Goal: Transaction & Acquisition: Purchase product/service

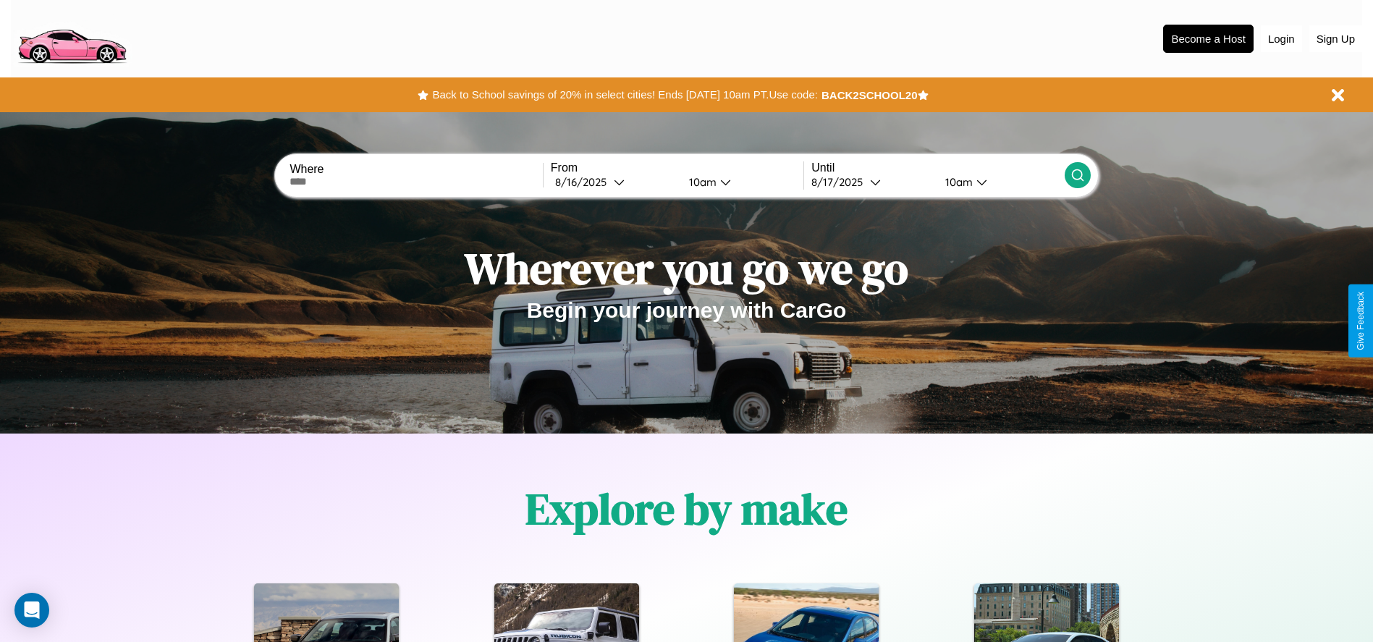
click at [416, 182] on input "text" at bounding box center [415, 182] width 253 height 12
type input "**********"
click at [614, 182] on div "[DATE]" at bounding box center [584, 182] width 59 height 14
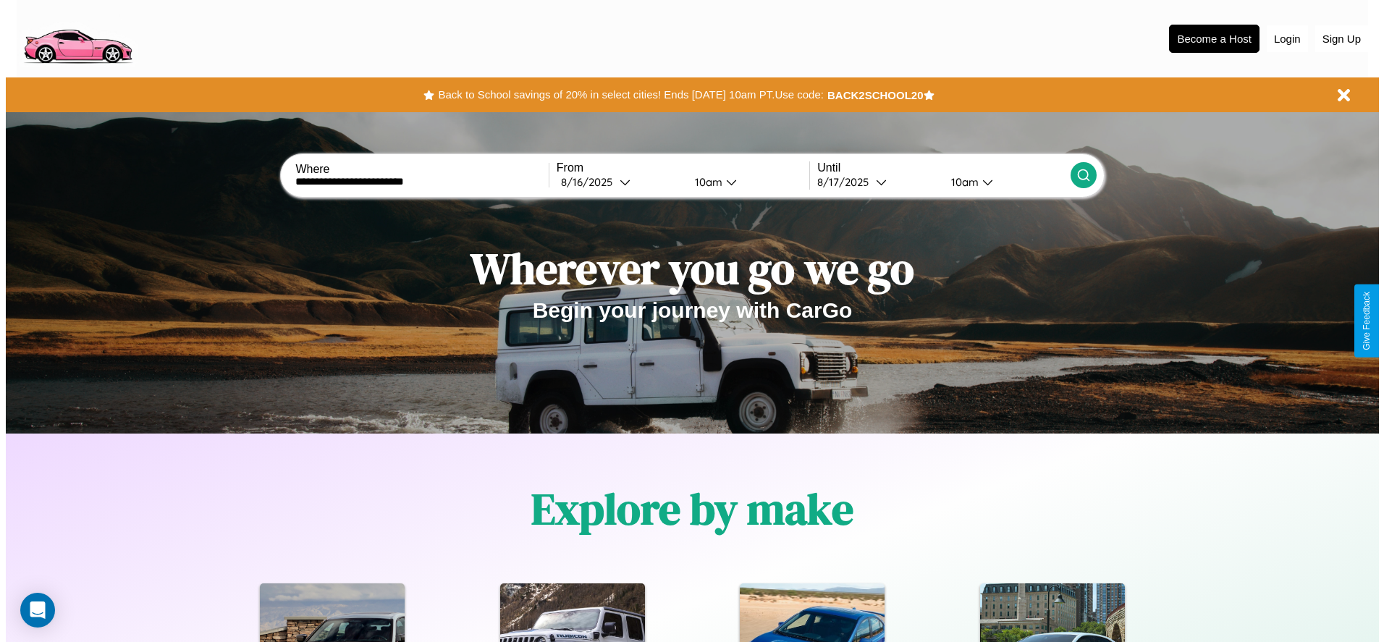
select select "*"
select select "****"
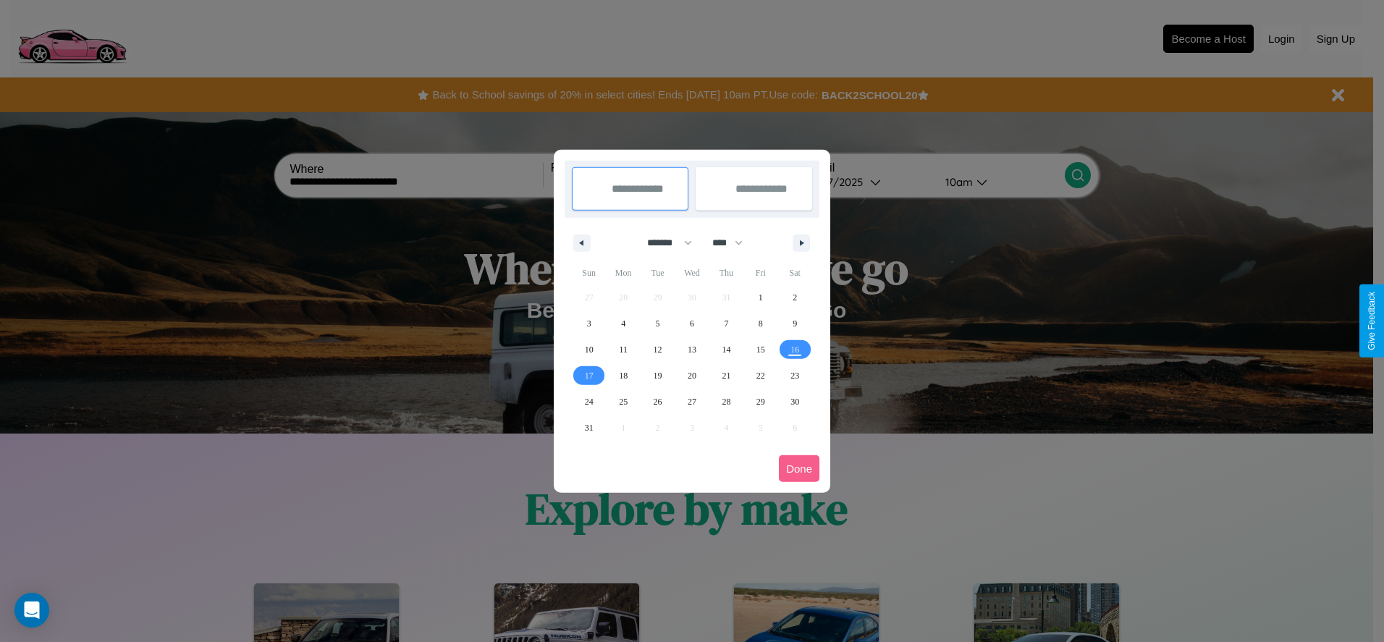
click at [663, 242] on select "******* ******** ***** ***** *** **** **** ****** ********* ******* ******** **…" at bounding box center [667, 243] width 62 height 24
select select "*"
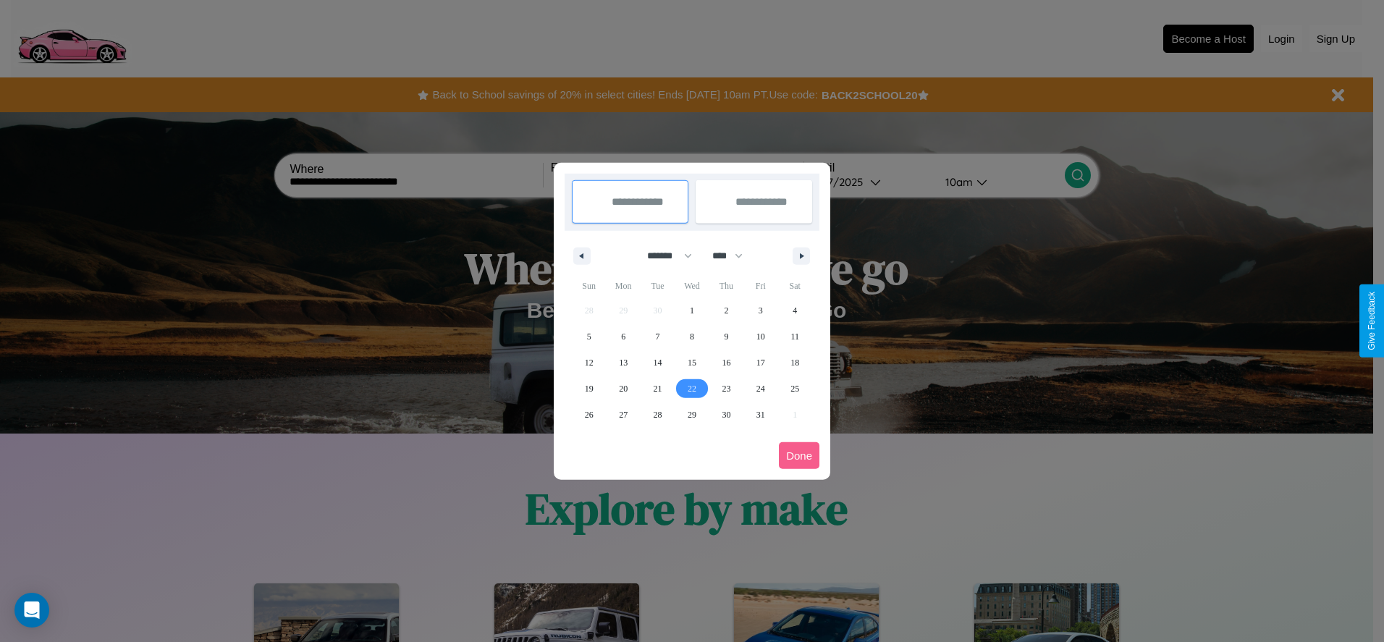
click at [691, 388] on span "22" at bounding box center [691, 389] width 9 height 26
type input "**********"
click at [795, 388] on span "25" at bounding box center [794, 389] width 9 height 26
type input "**********"
click at [799, 455] on button "Done" at bounding box center [799, 455] width 41 height 27
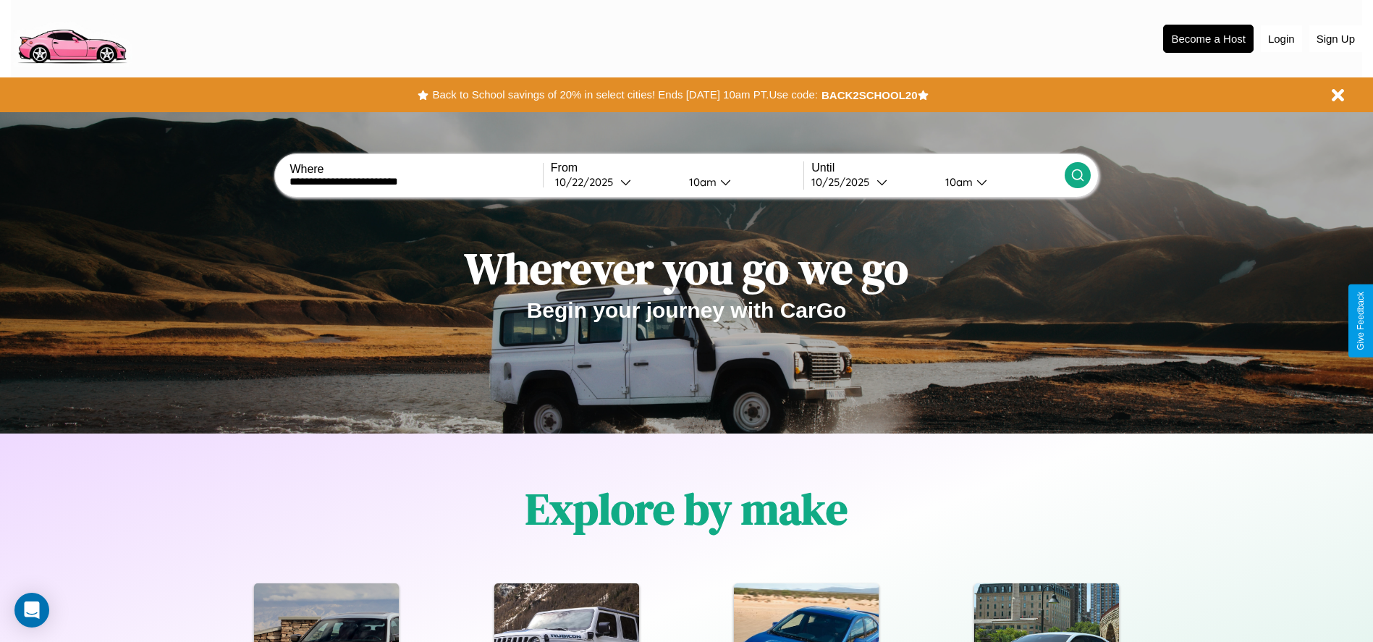
click at [1077, 175] on icon at bounding box center [1077, 175] width 14 height 14
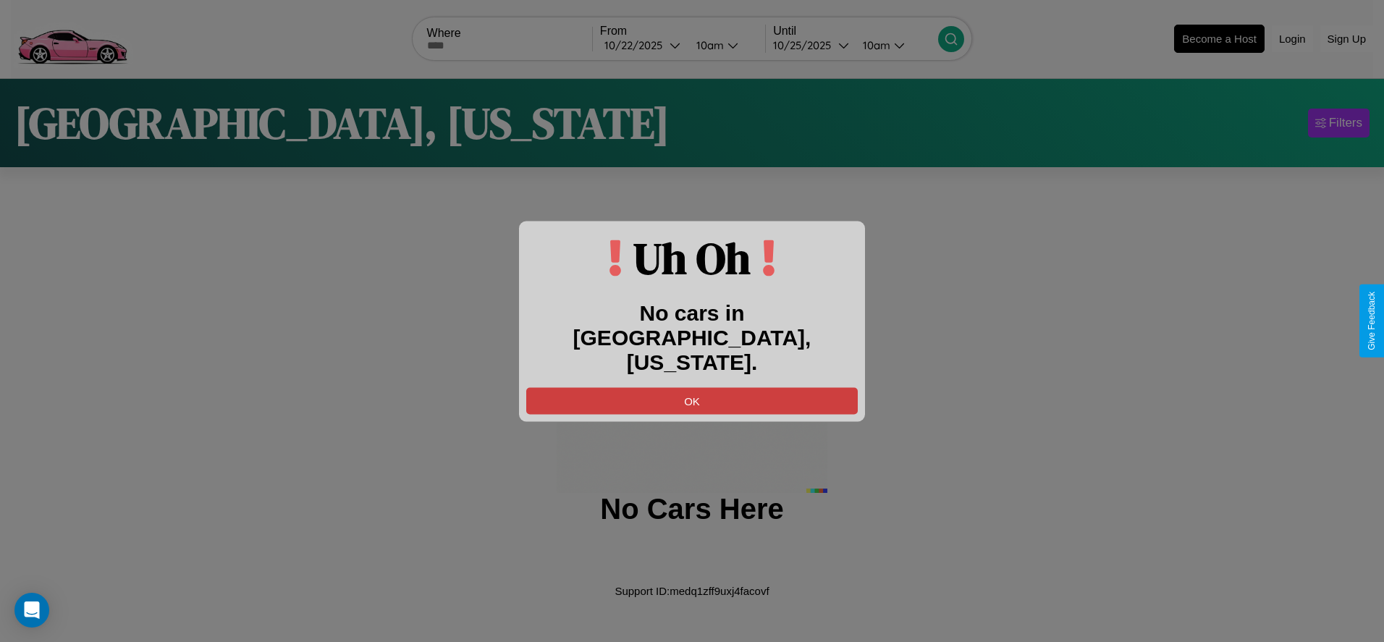
click at [692, 388] on button "OK" at bounding box center [691, 400] width 331 height 27
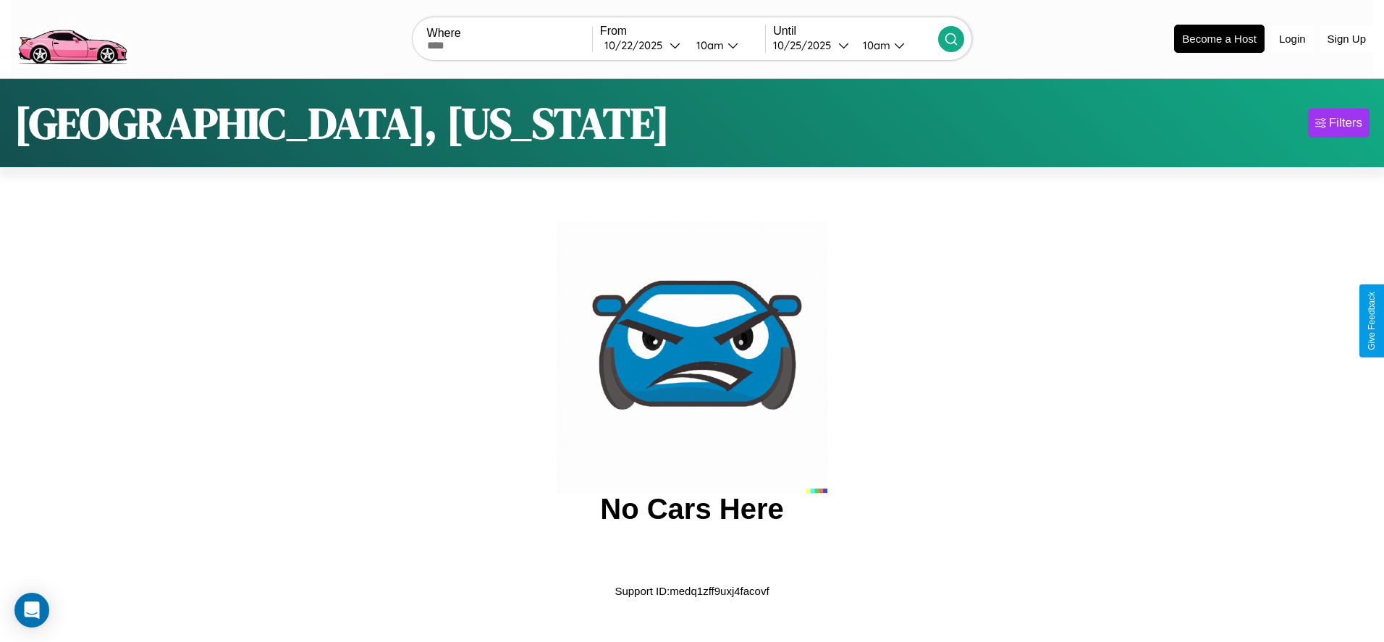
click at [72, 37] on img at bounding box center [72, 37] width 122 height 61
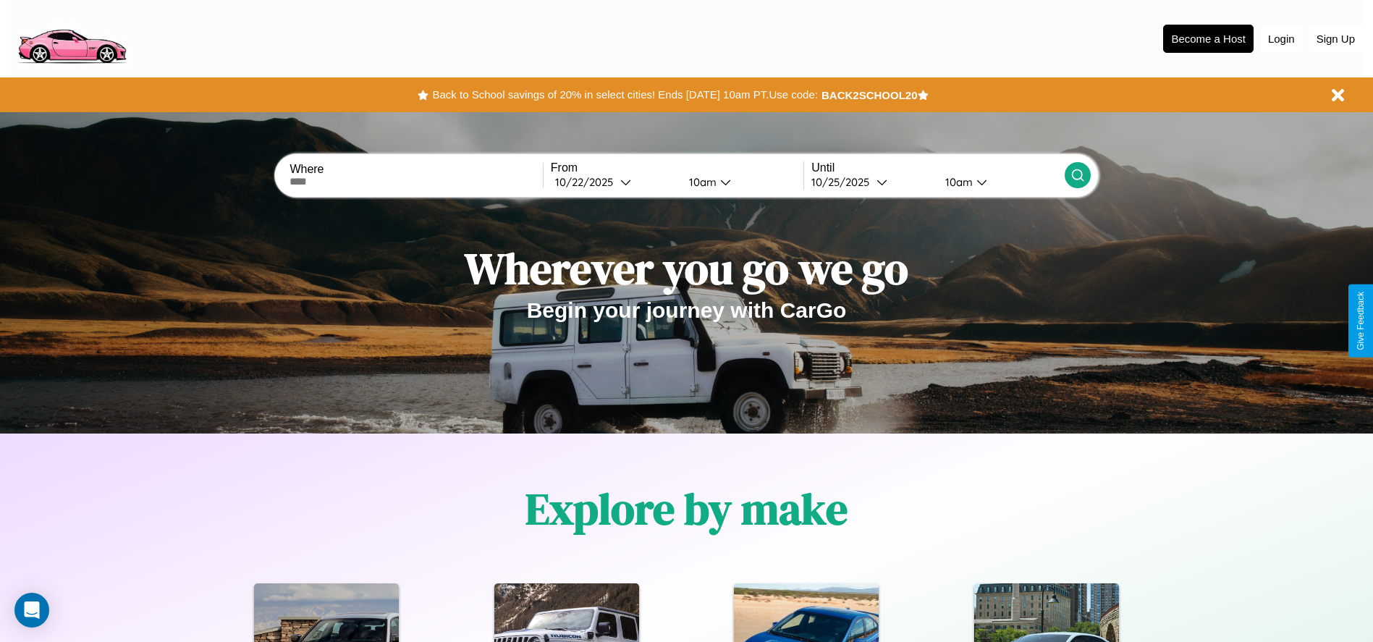
scroll to position [300, 0]
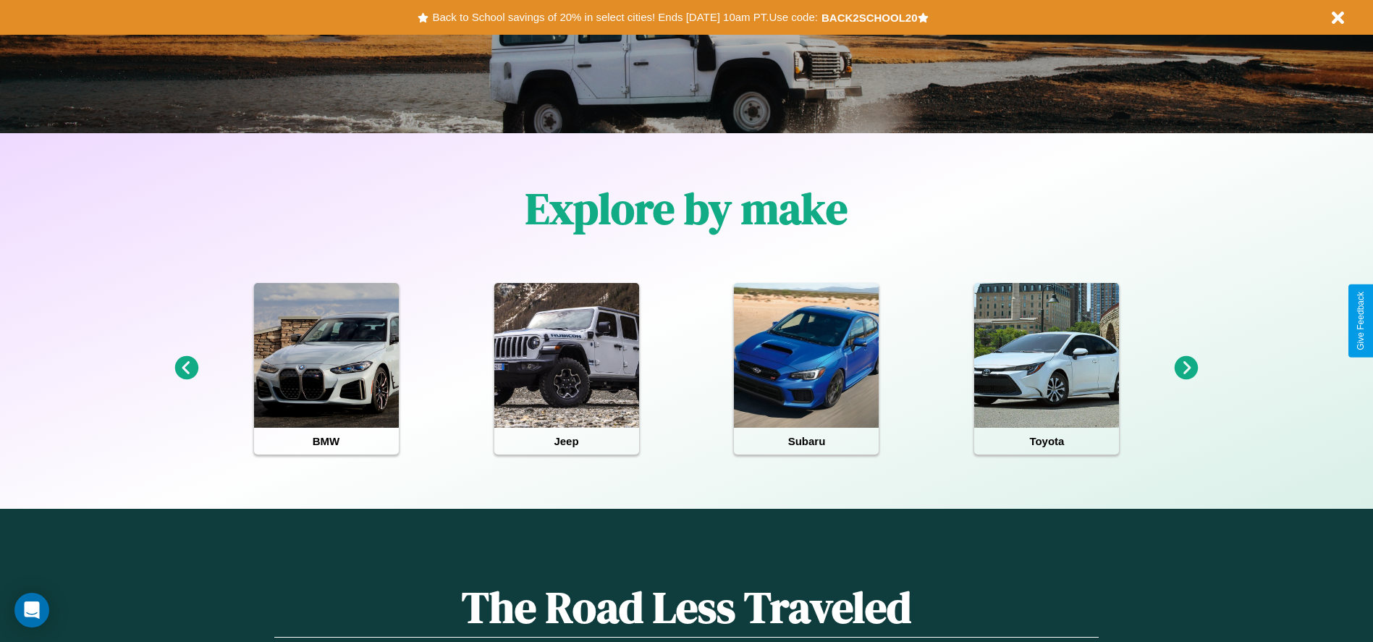
click at [1186, 368] on icon at bounding box center [1186, 368] width 24 height 24
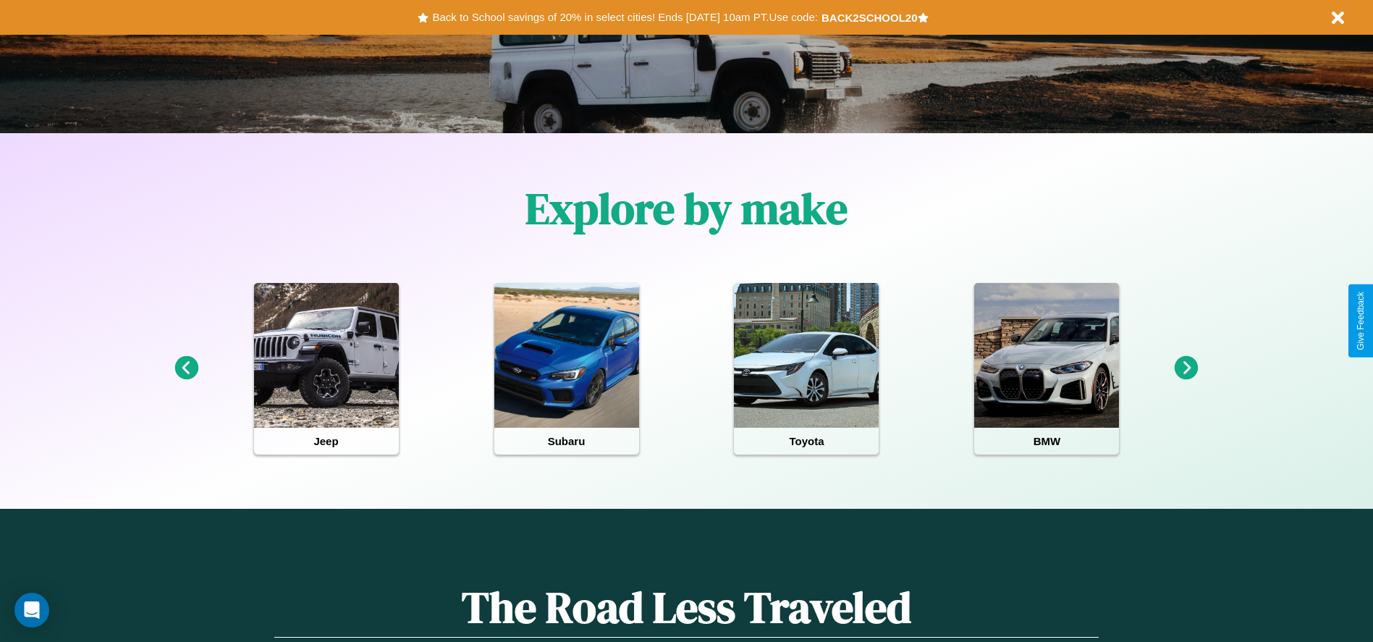
click at [186, 368] on icon at bounding box center [186, 368] width 24 height 24
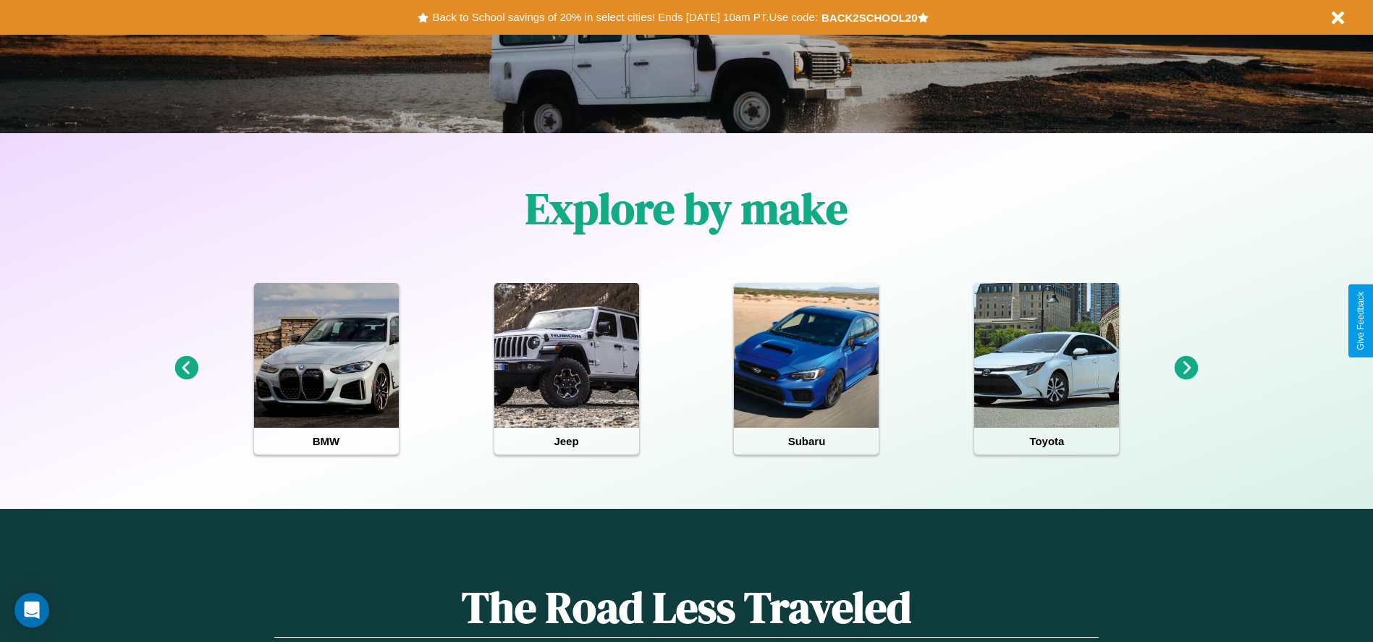
click at [1186, 368] on icon at bounding box center [1186, 368] width 24 height 24
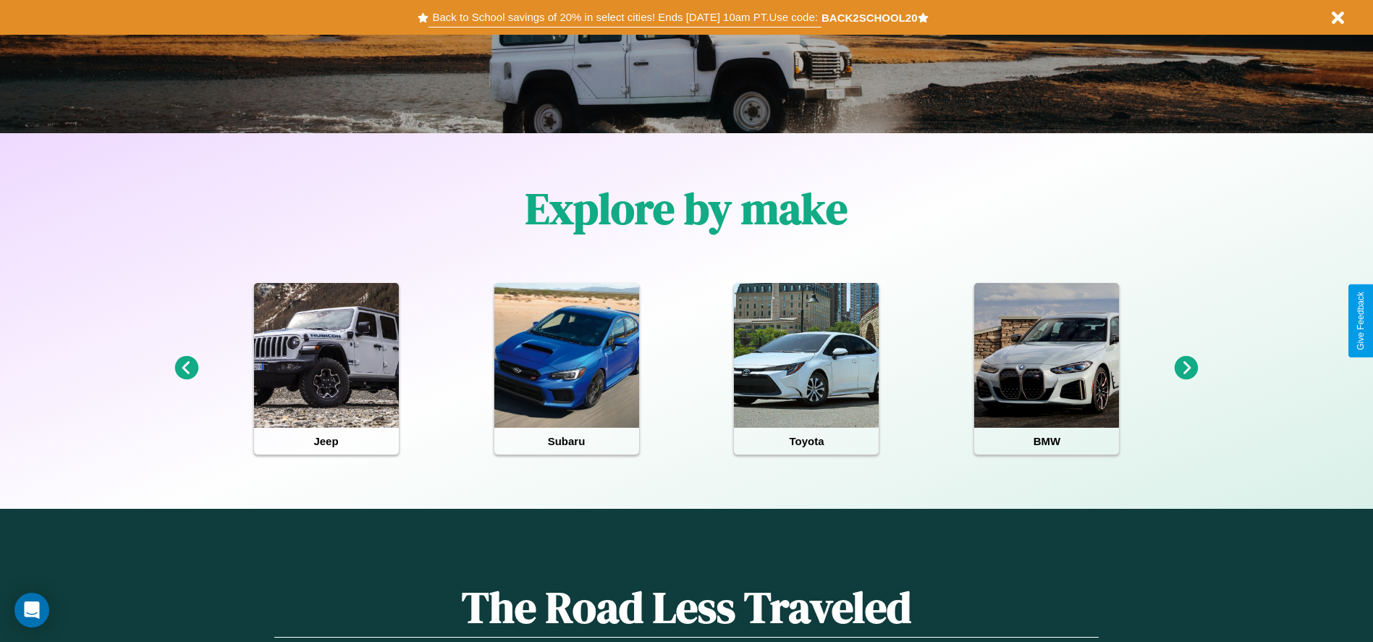
click at [624, 17] on button "Back to School savings of 20% in select cities! Ends [DATE] 10am PT. Use code:" at bounding box center [624, 17] width 392 height 20
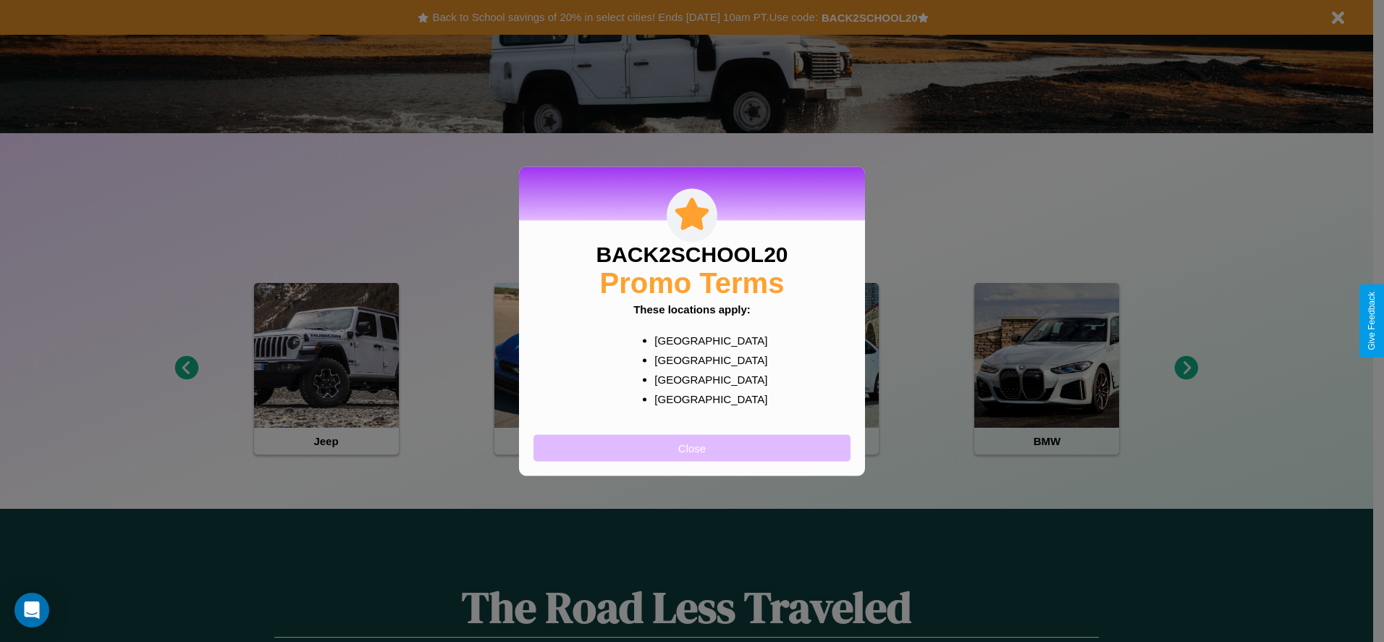
click at [692, 447] on button "Close" at bounding box center [691, 447] width 317 height 27
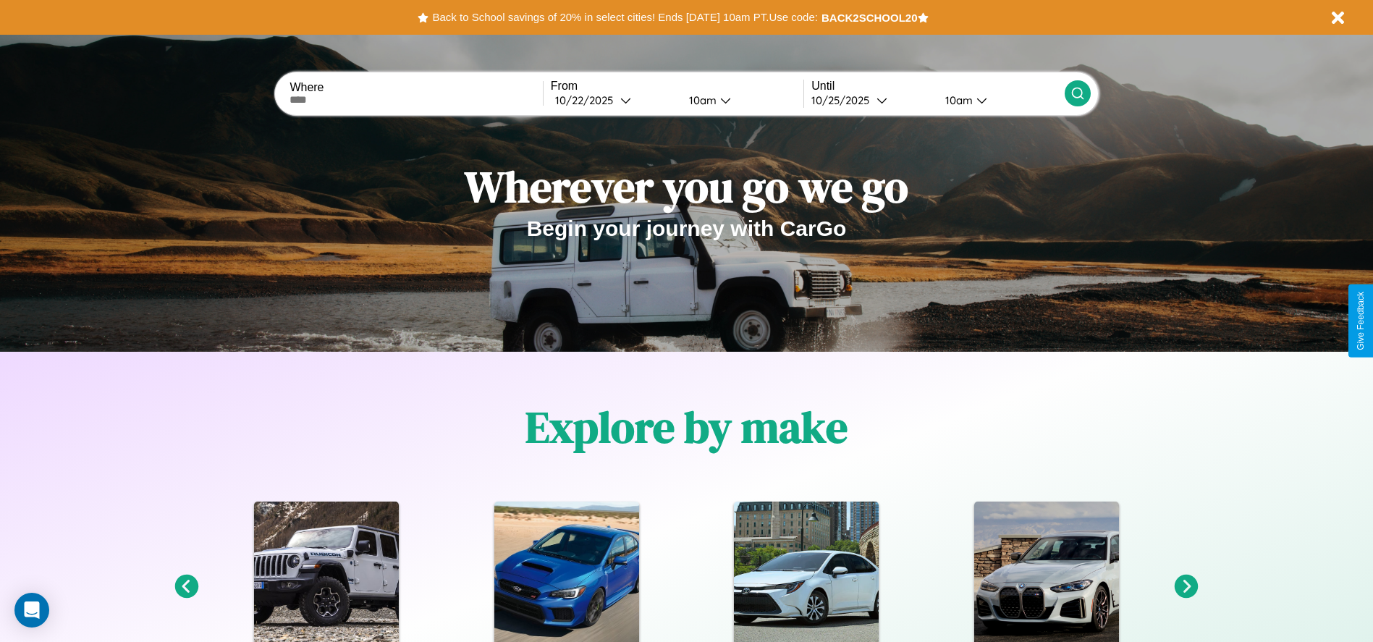
scroll to position [0, 0]
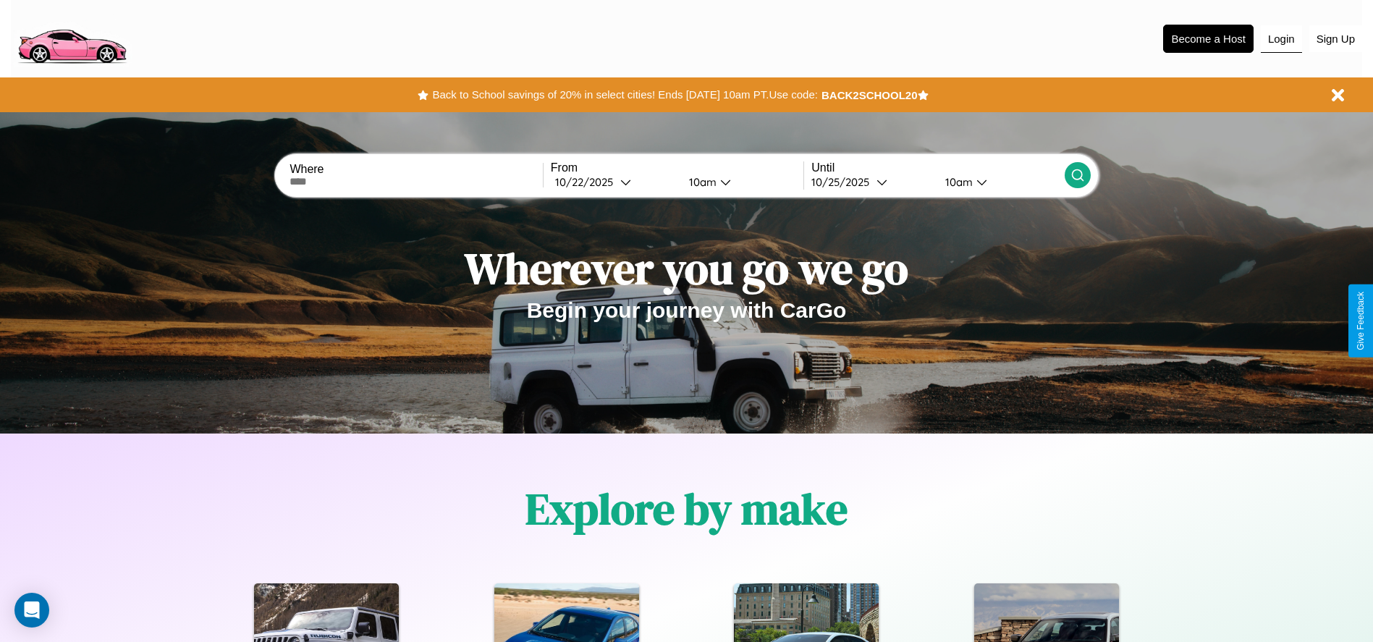
click at [1281, 38] on button "Login" at bounding box center [1281, 38] width 41 height 27
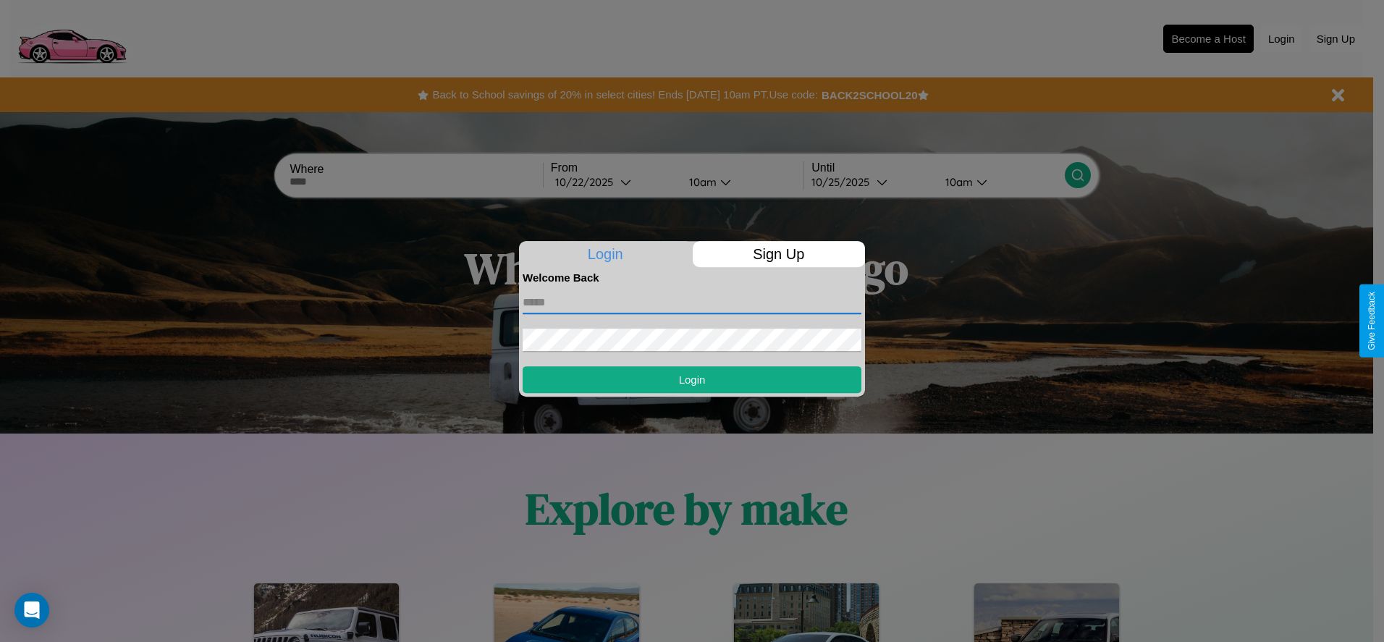
click at [692, 302] on input "text" at bounding box center [691, 302] width 339 height 23
type input "**********"
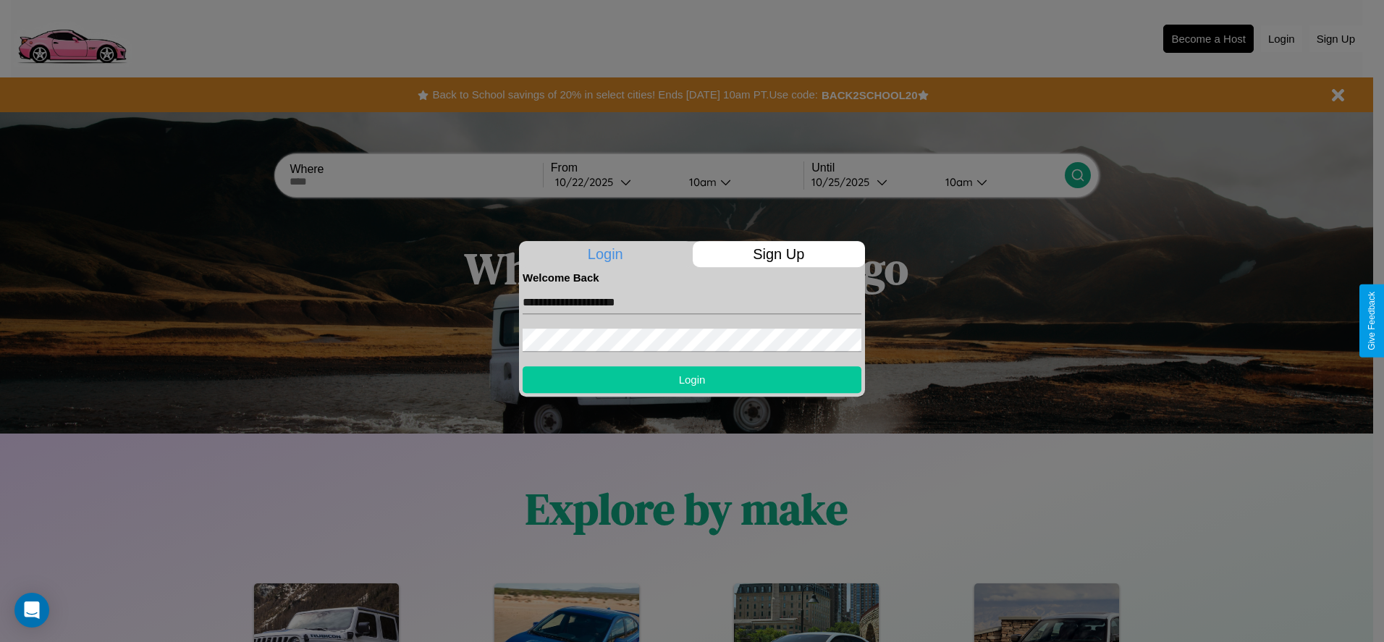
click at [692, 379] on button "Login" at bounding box center [691, 379] width 339 height 27
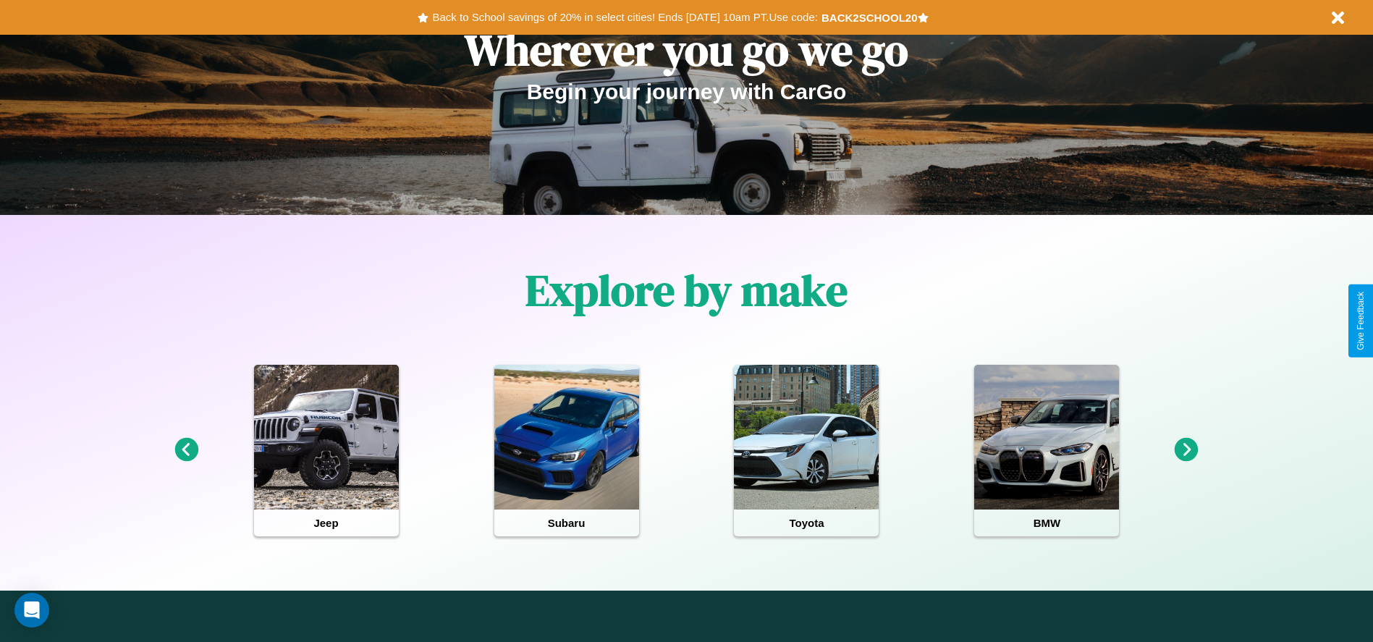
scroll to position [300, 0]
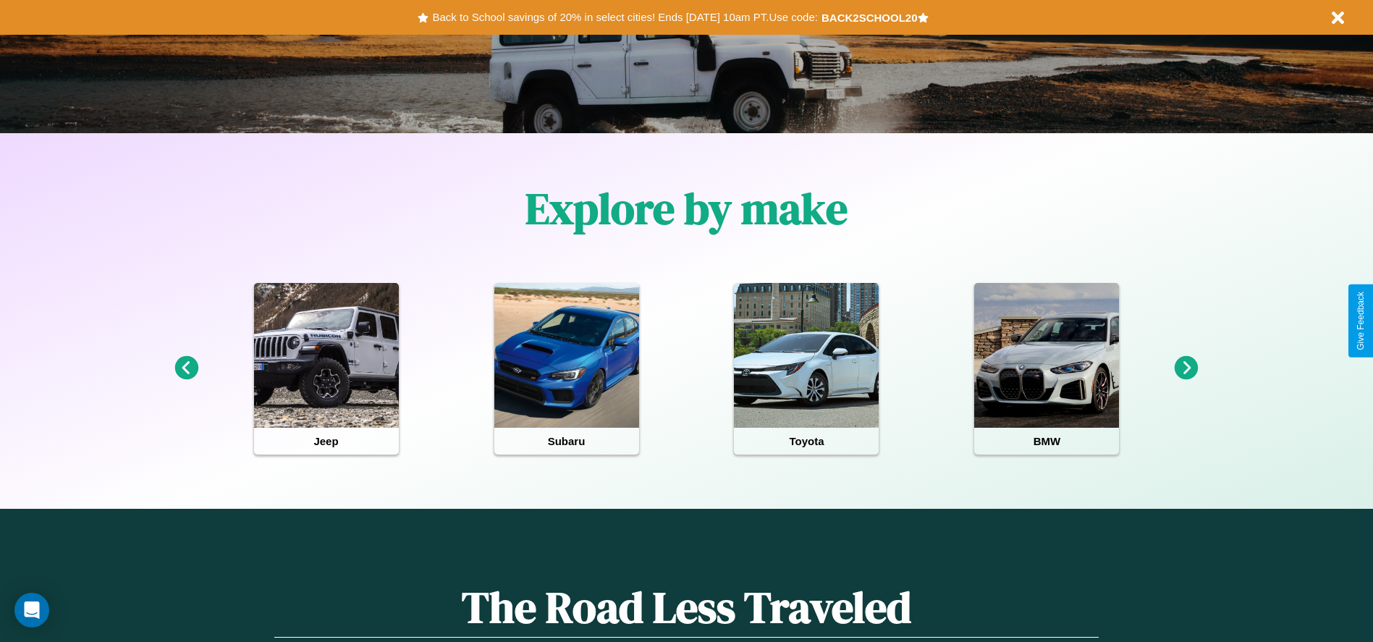
click at [1186, 368] on icon at bounding box center [1186, 368] width 24 height 24
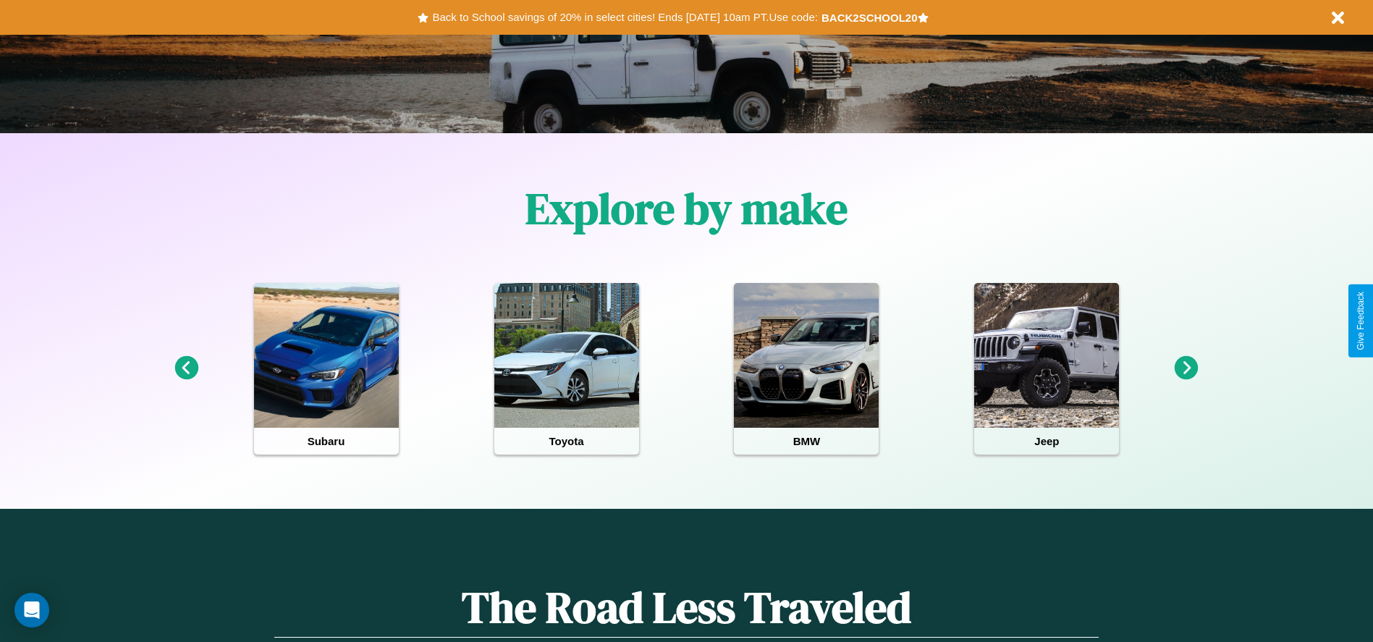
click at [1186, 368] on icon at bounding box center [1186, 368] width 24 height 24
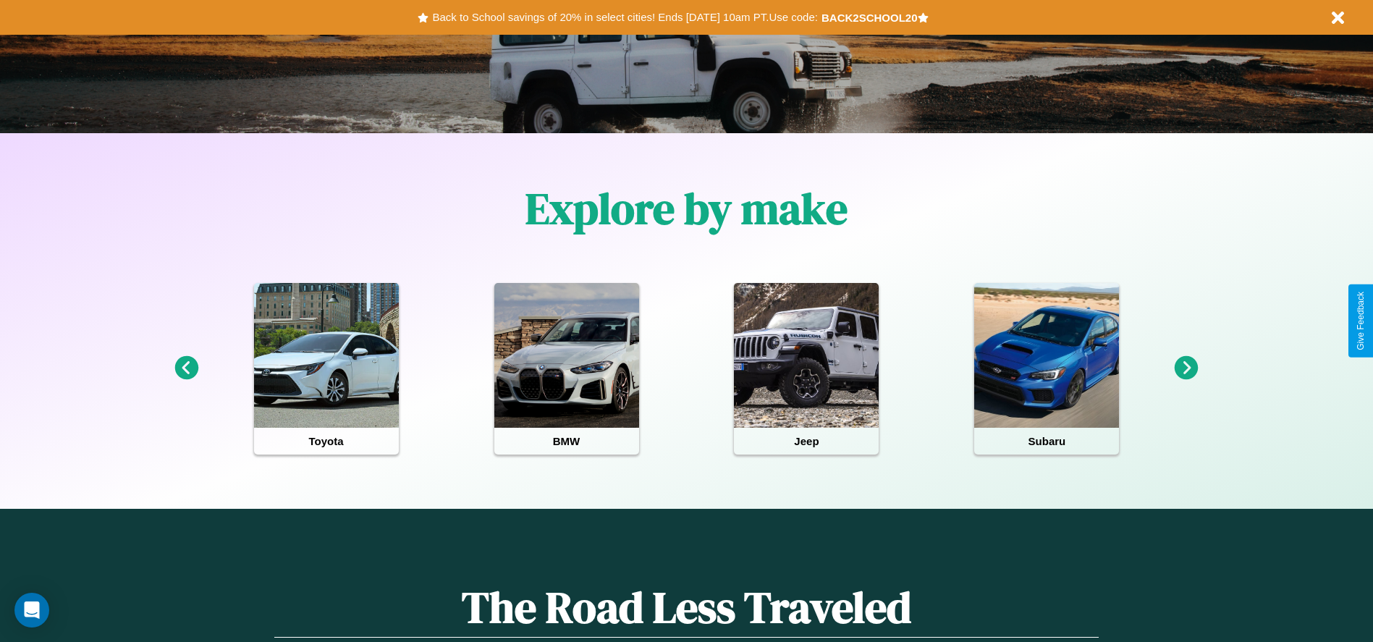
click at [186, 368] on icon at bounding box center [186, 368] width 24 height 24
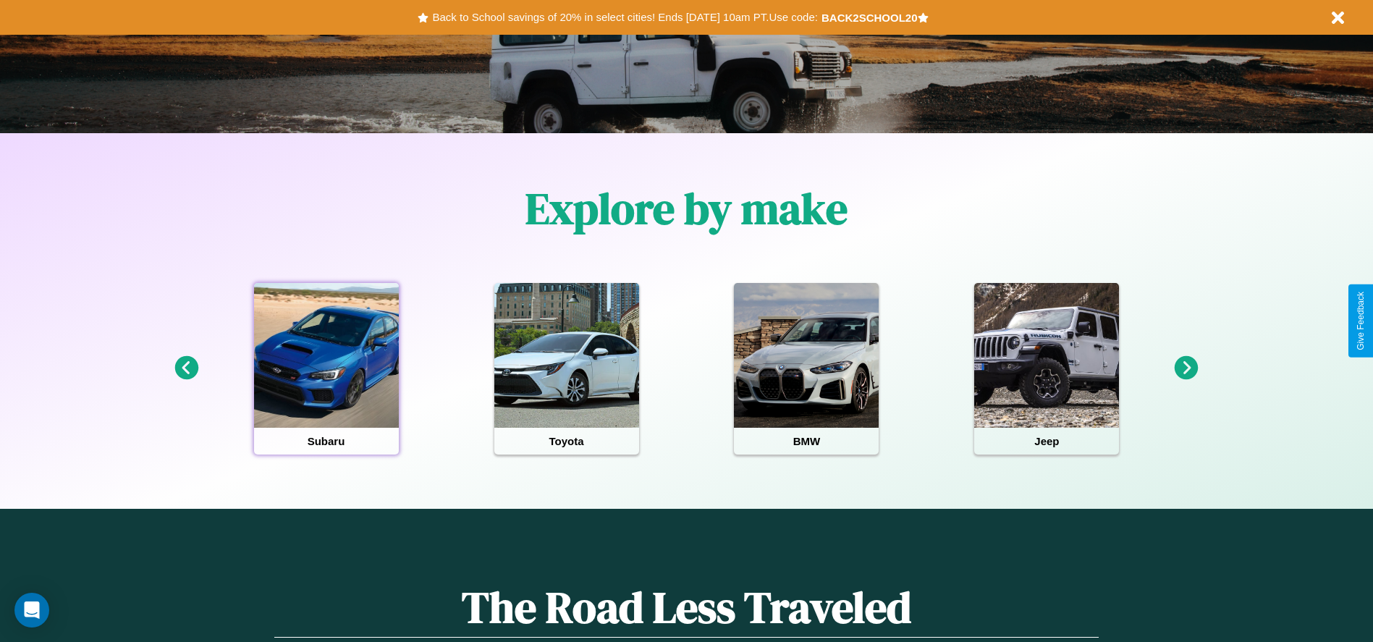
click at [326, 368] on div at bounding box center [326, 355] width 145 height 145
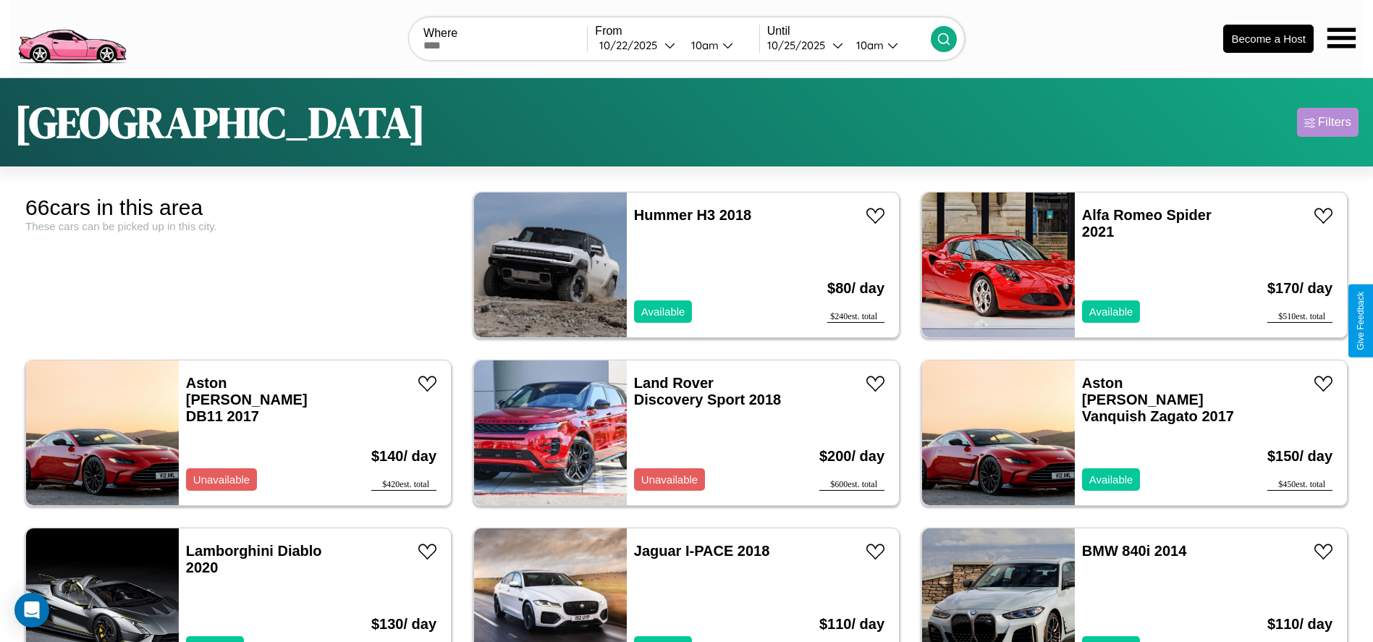
click at [1327, 122] on div "Filters" at bounding box center [1334, 122] width 33 height 14
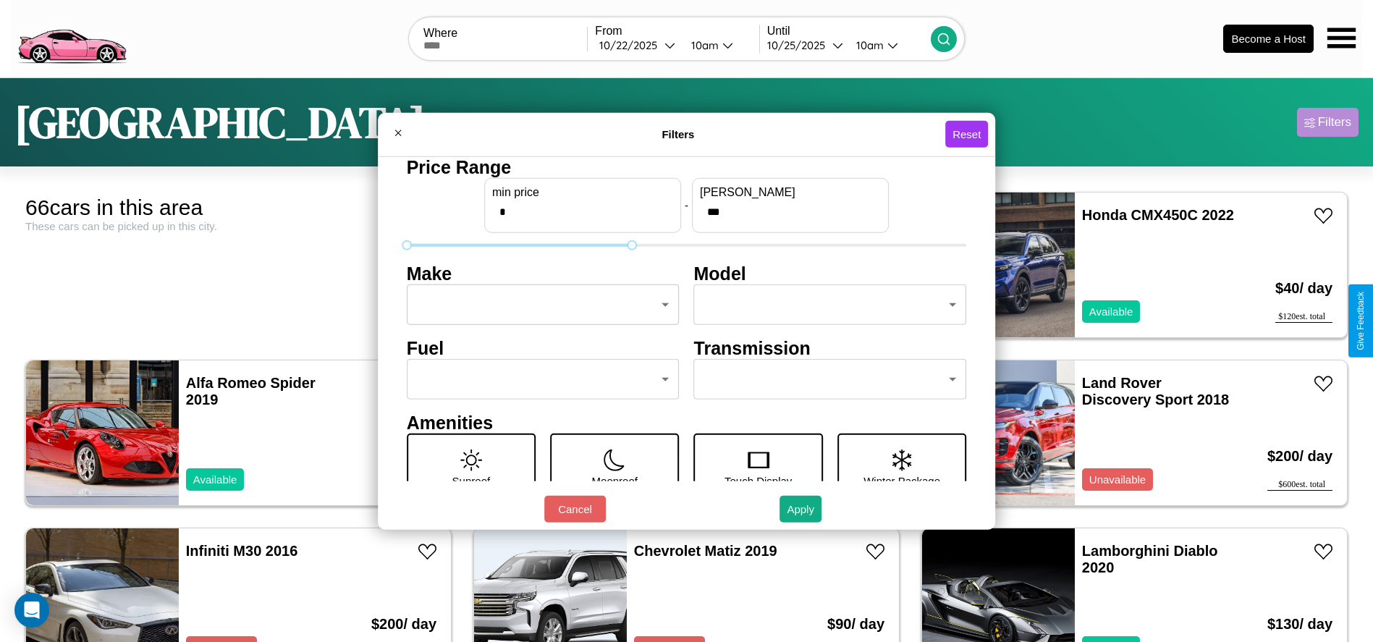
type input "***"
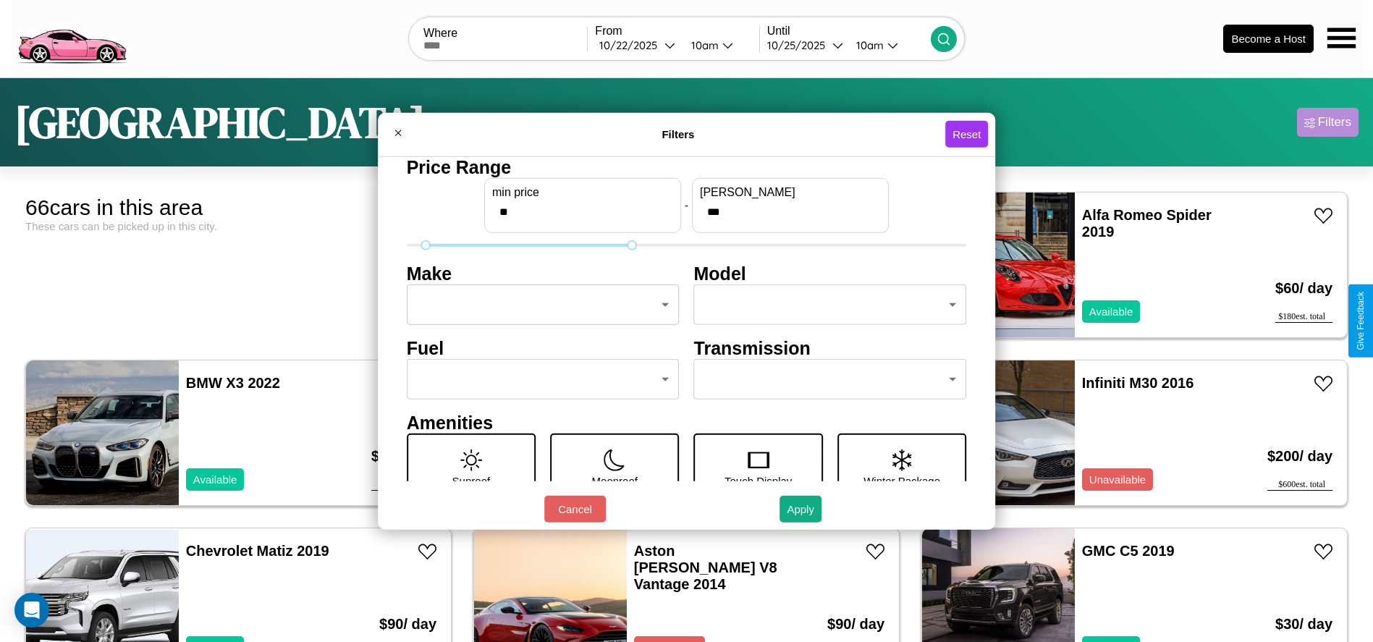
scroll to position [61, 0]
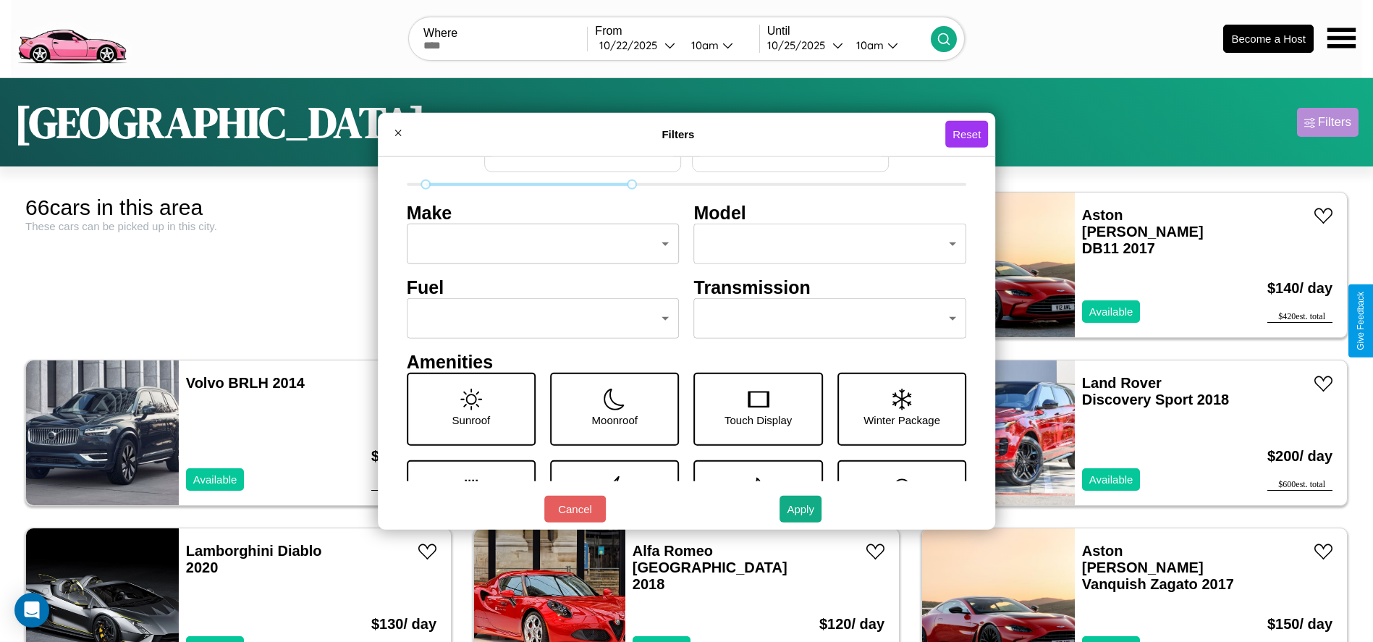
type input "**"
click at [823, 318] on body "CarGo Where From [DATE] 10am Until [DATE] 10am Become a Host [GEOGRAPHIC_DATA] …" at bounding box center [686, 366] width 1373 height 732
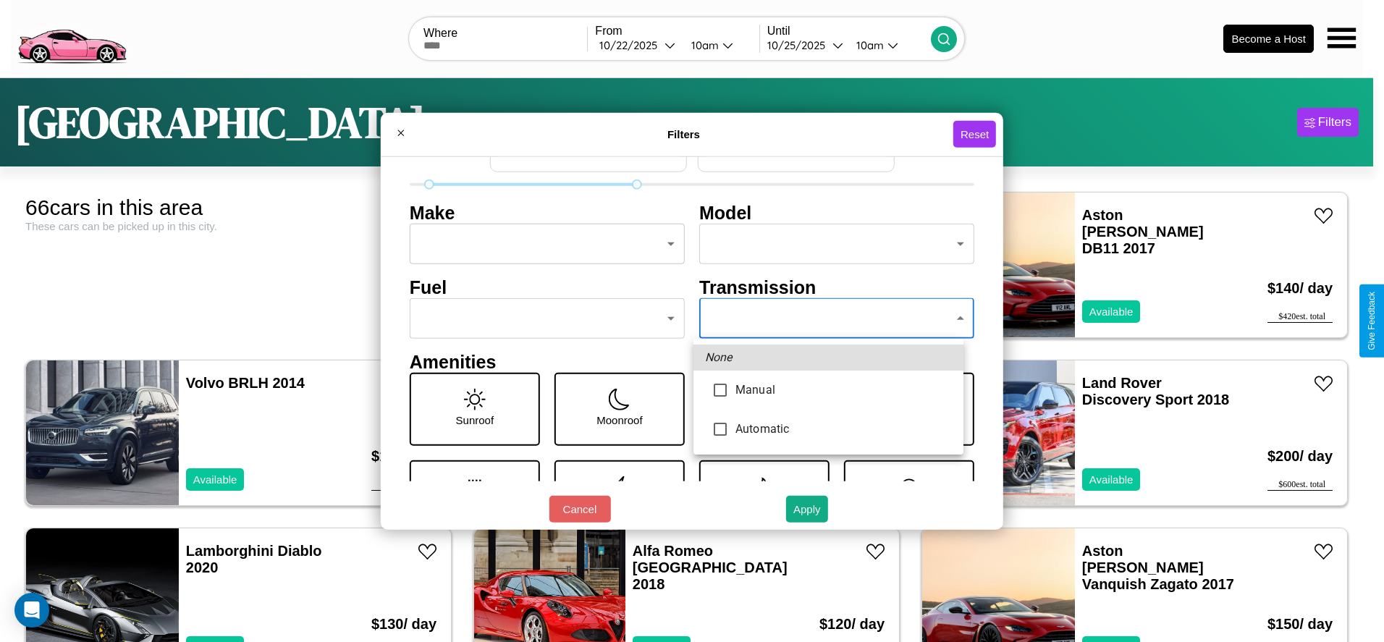
type input "******"
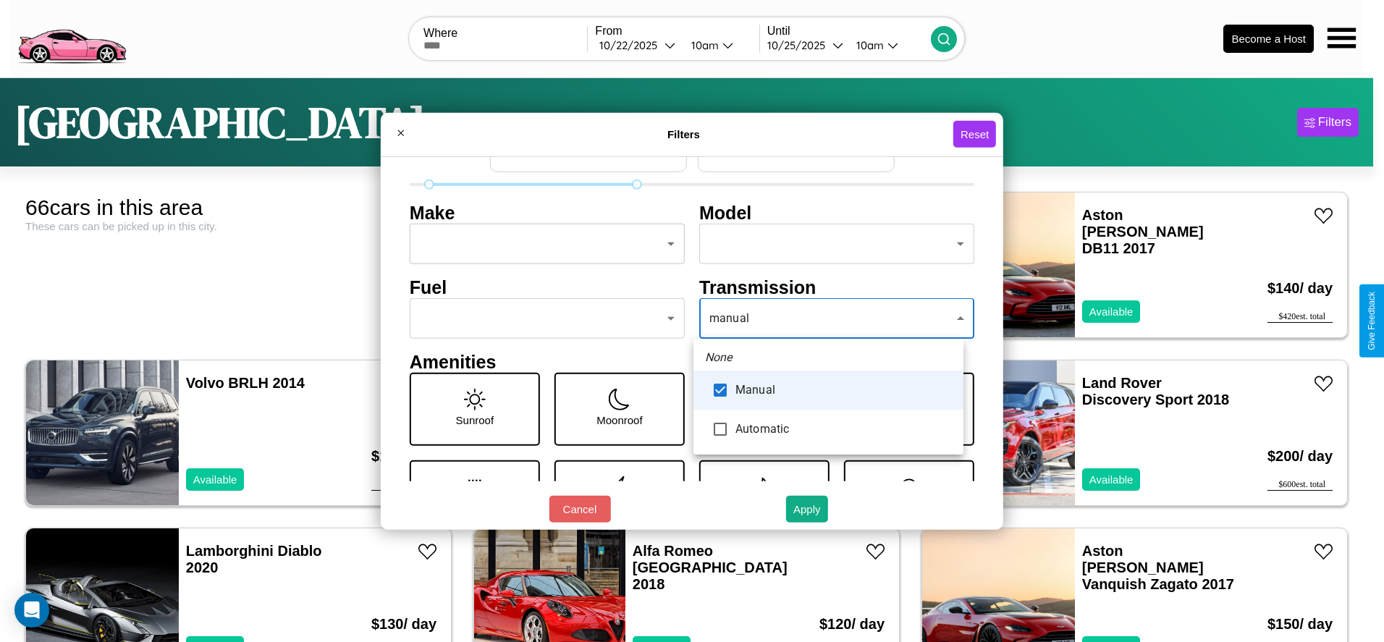
click at [828, 318] on div at bounding box center [692, 321] width 1384 height 642
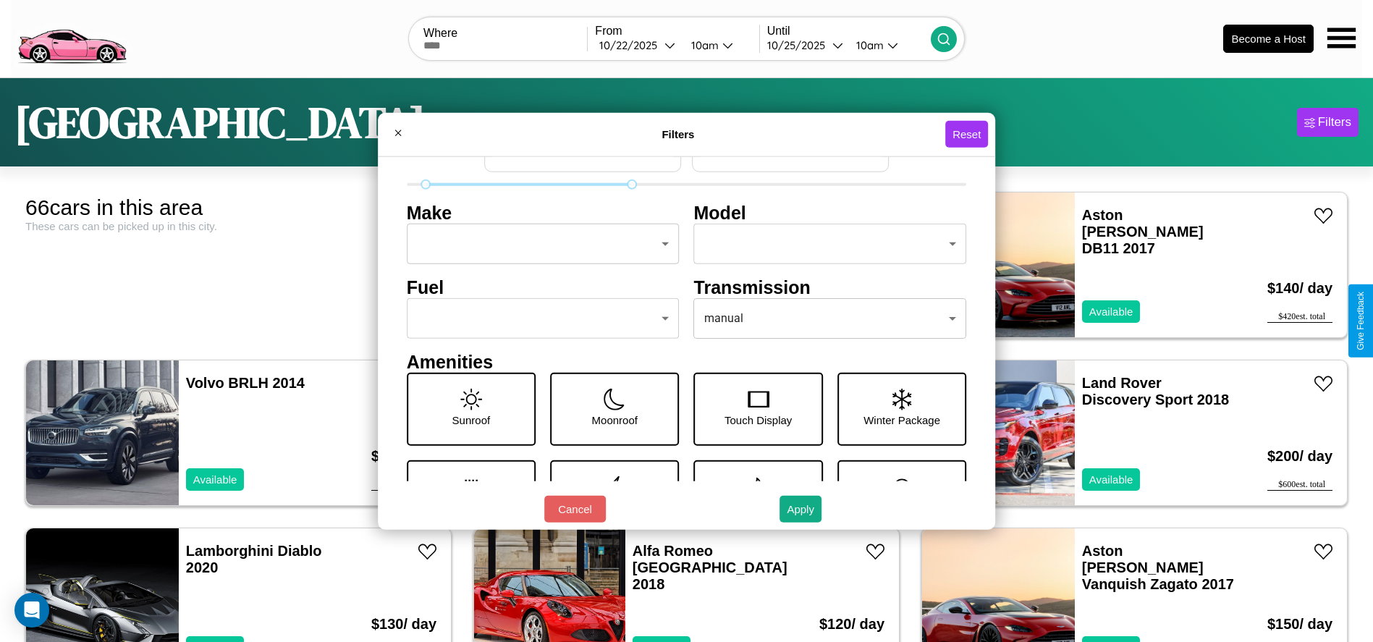
click at [801, 509] on button "Apply" at bounding box center [800, 509] width 42 height 27
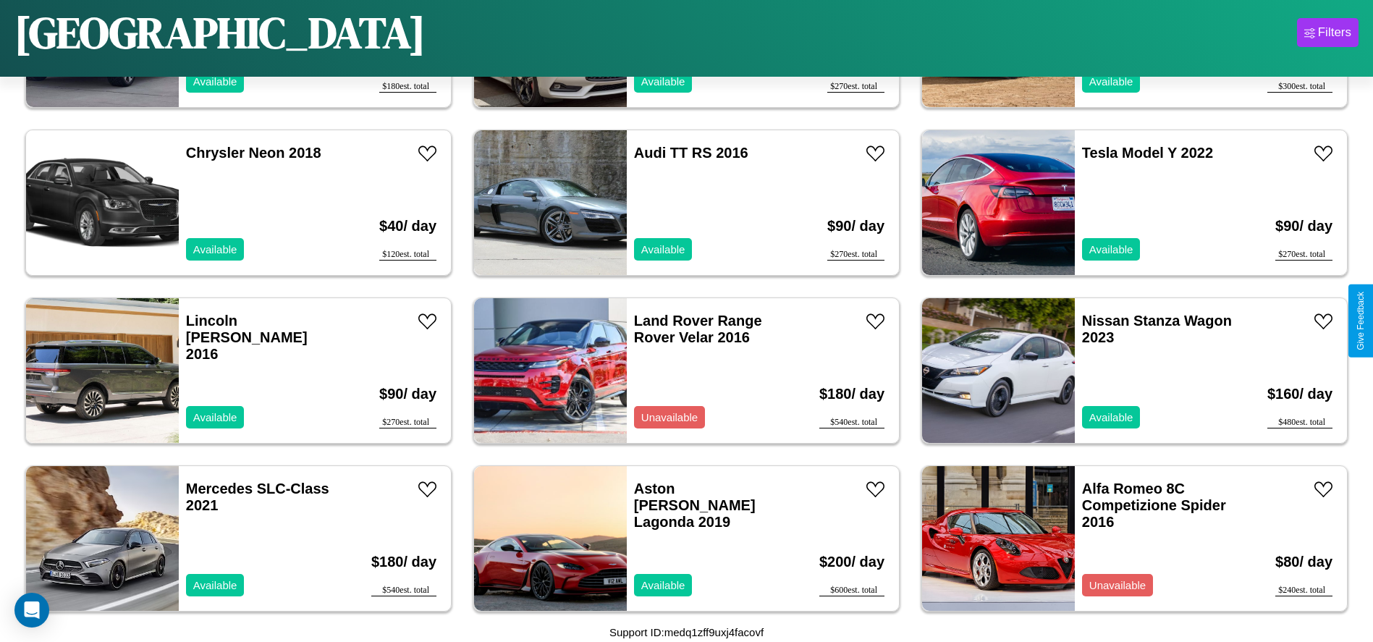
scroll to position [2512, 0]
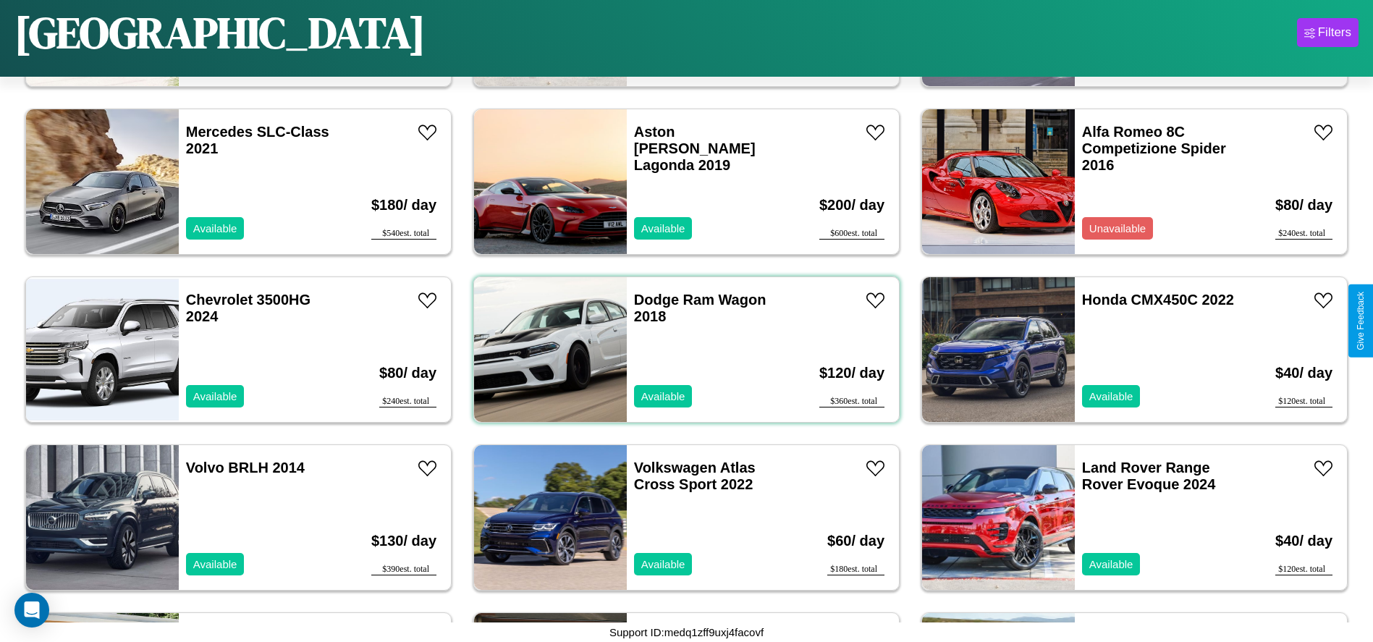
click at [681, 350] on div "Dodge Ram Wagon 2018 Available" at bounding box center [710, 349] width 167 height 145
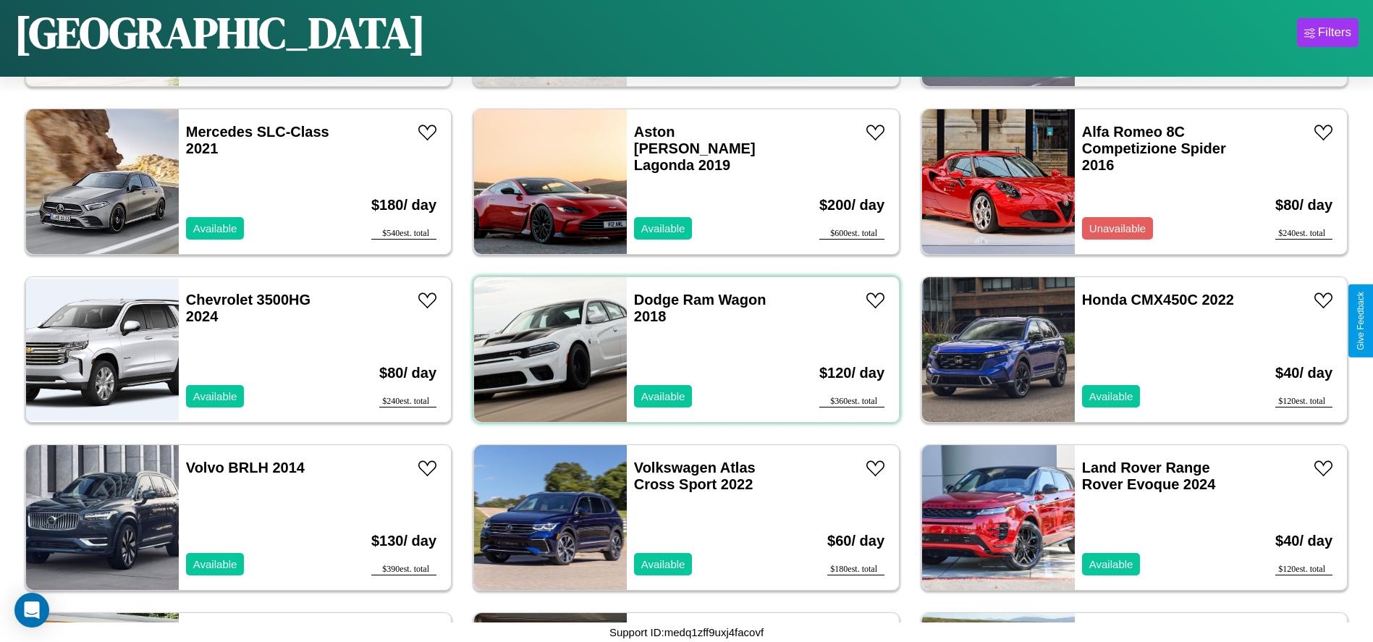
click at [681, 350] on div "Dodge Ram Wagon 2018 Available" at bounding box center [710, 349] width 167 height 145
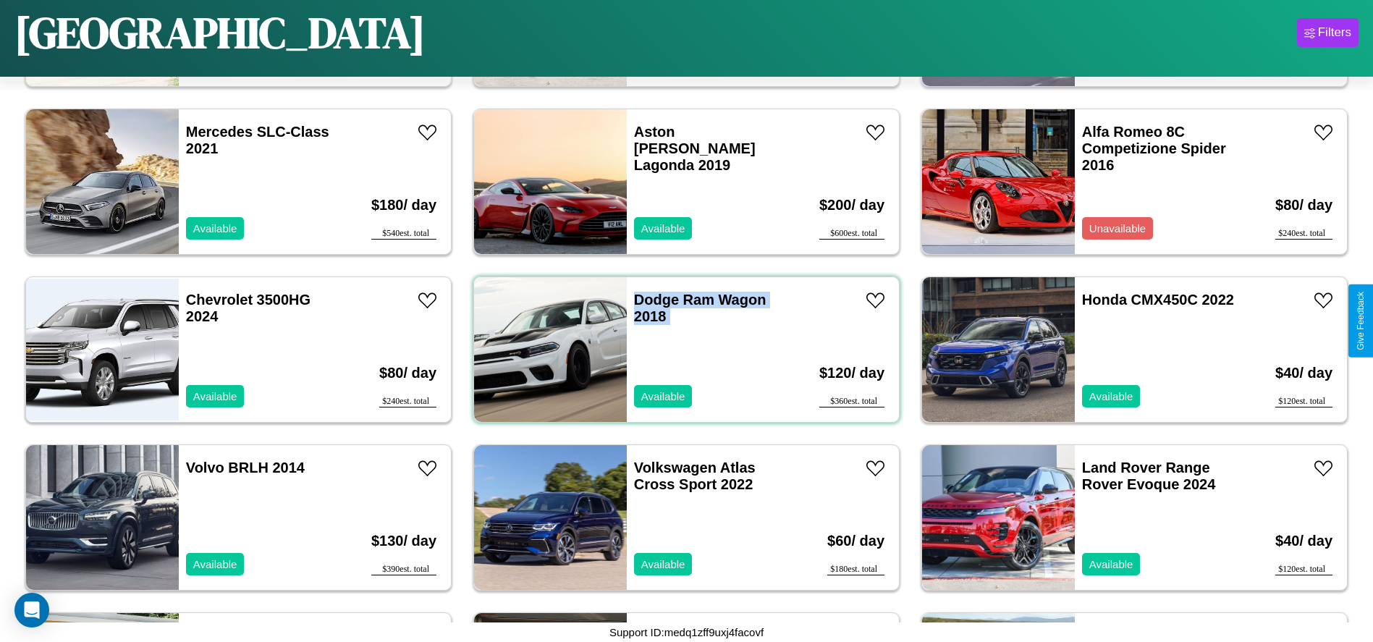
click at [681, 350] on div "Dodge Ram Wagon 2018 Available" at bounding box center [710, 349] width 167 height 145
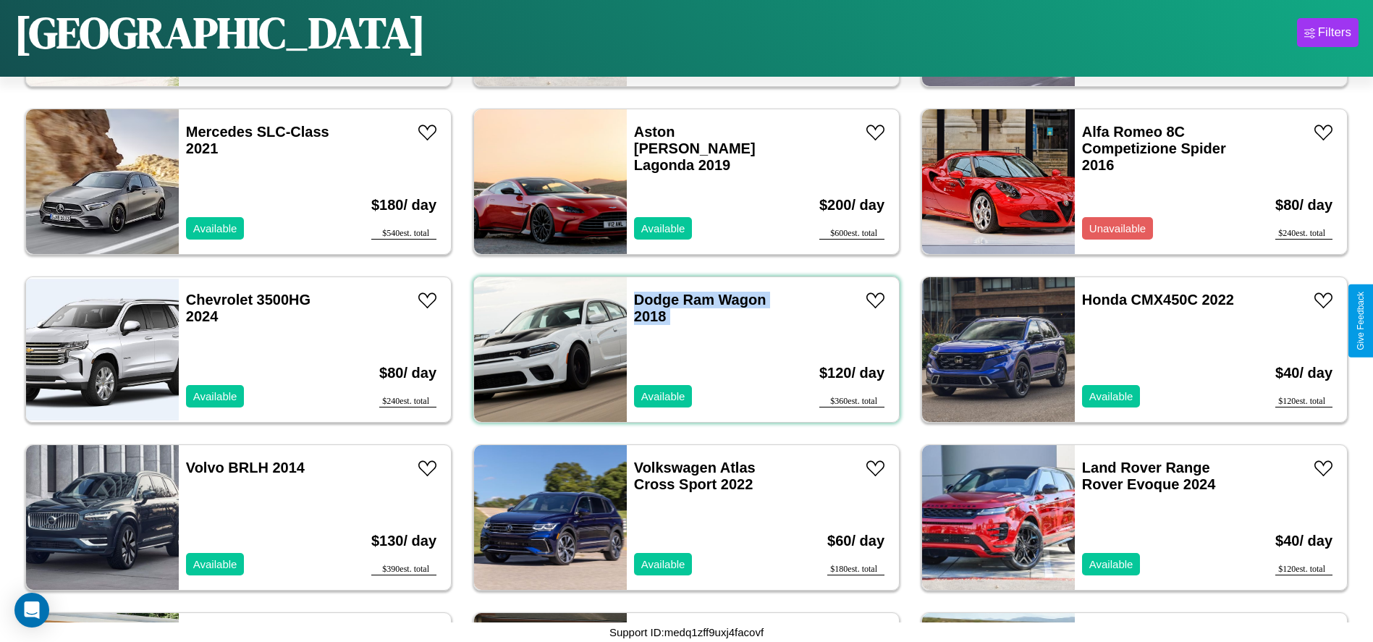
click at [681, 350] on div "Dodge Ram Wagon 2018 Available" at bounding box center [710, 349] width 167 height 145
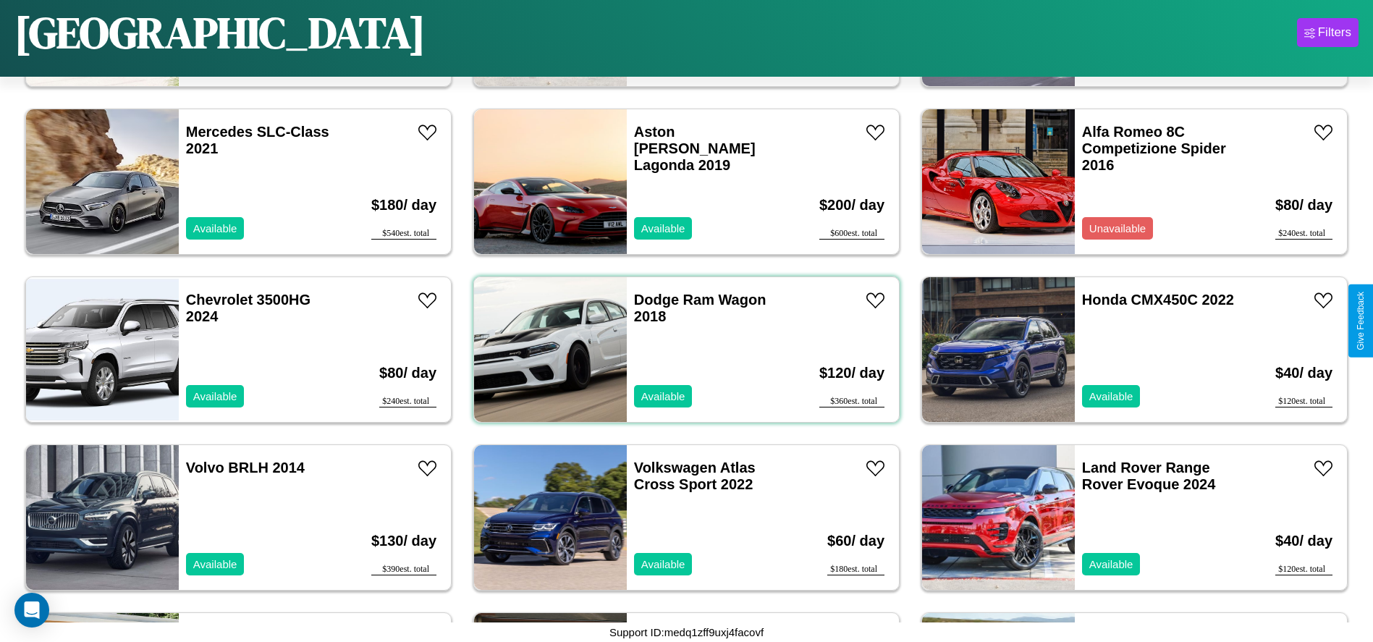
click at [681, 350] on div "Dodge Ram Wagon 2018 Available" at bounding box center [710, 349] width 167 height 145
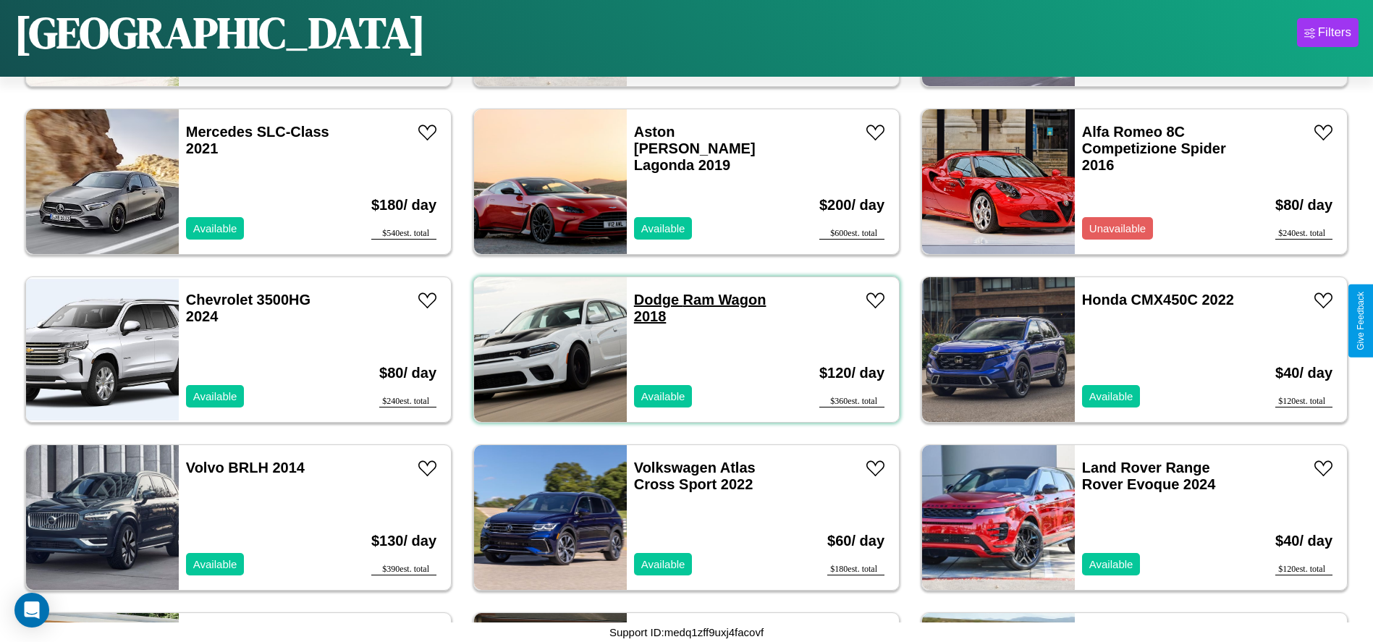
click at [651, 300] on link "Dodge Ram Wagon 2018" at bounding box center [700, 308] width 132 height 33
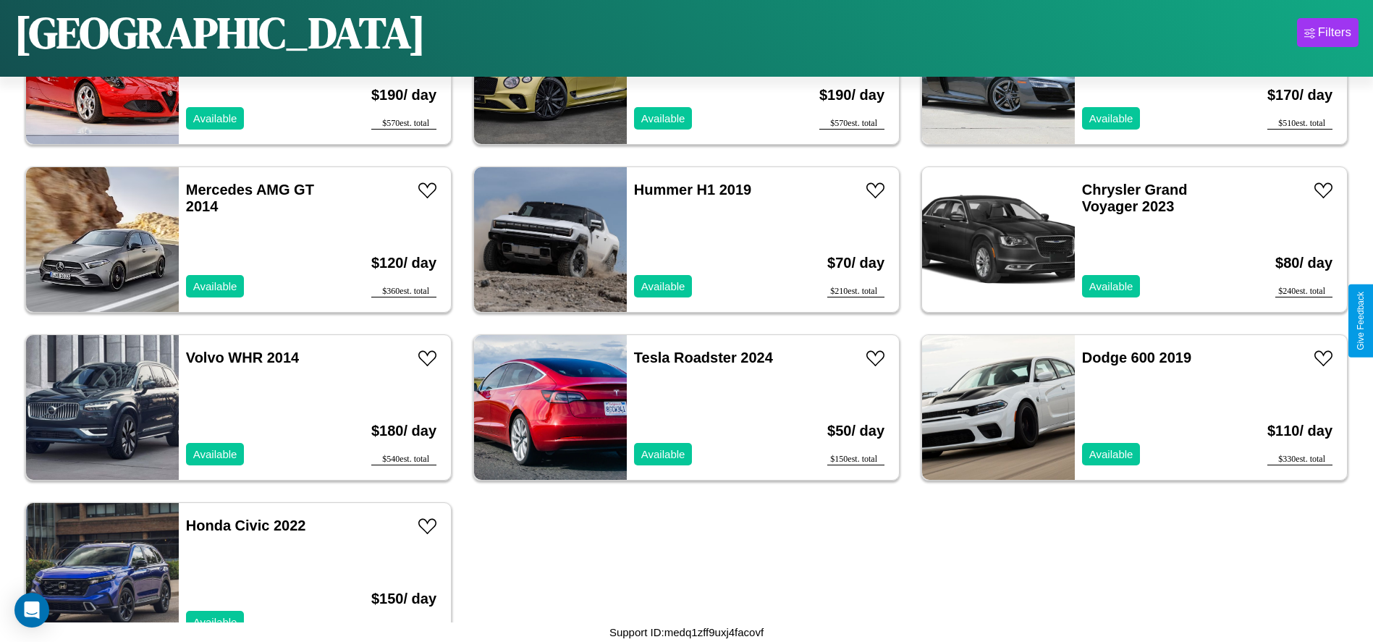
scroll to position [3345, 0]
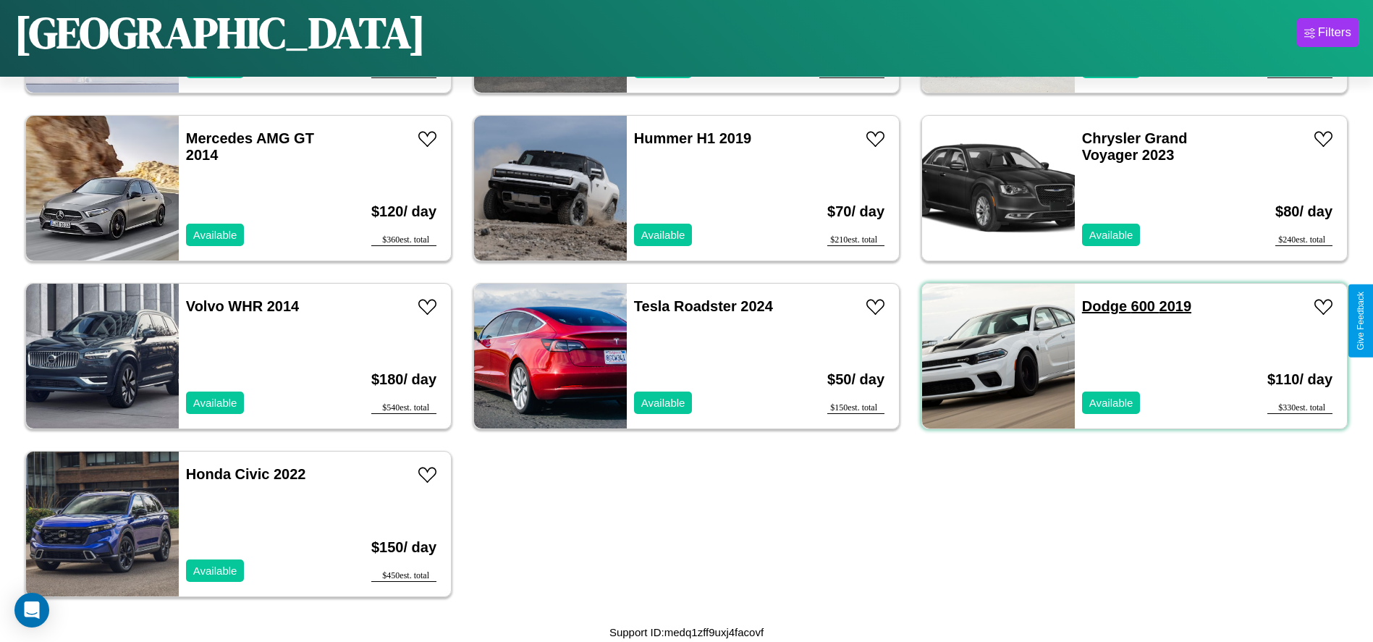
click at [1095, 306] on link "Dodge 600 2019" at bounding box center [1136, 306] width 109 height 16
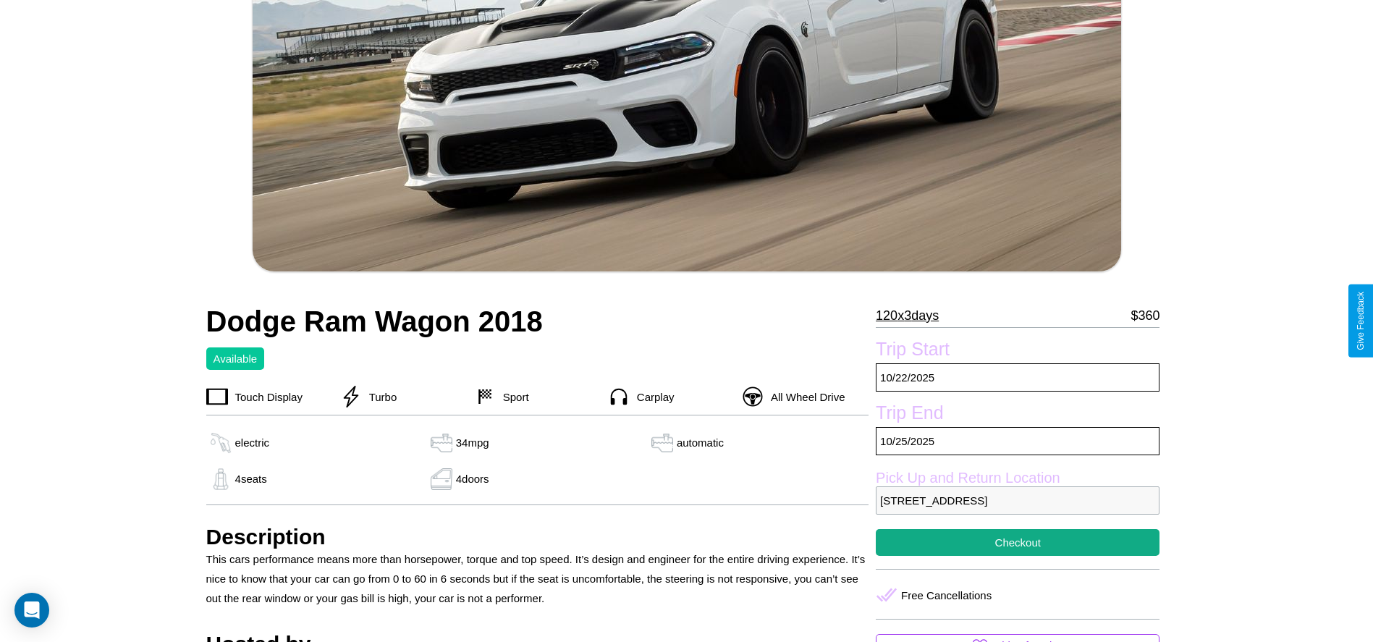
scroll to position [235, 0]
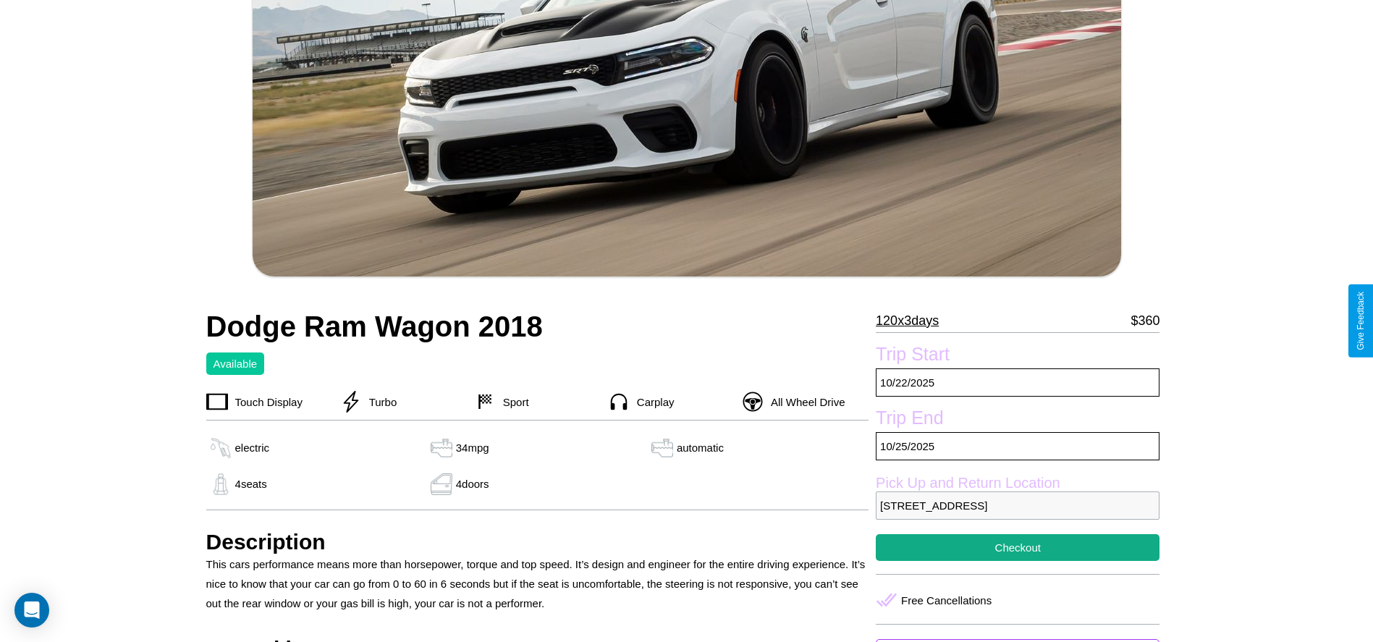
click at [912, 321] on p "120 x 3 days" at bounding box center [907, 320] width 63 height 23
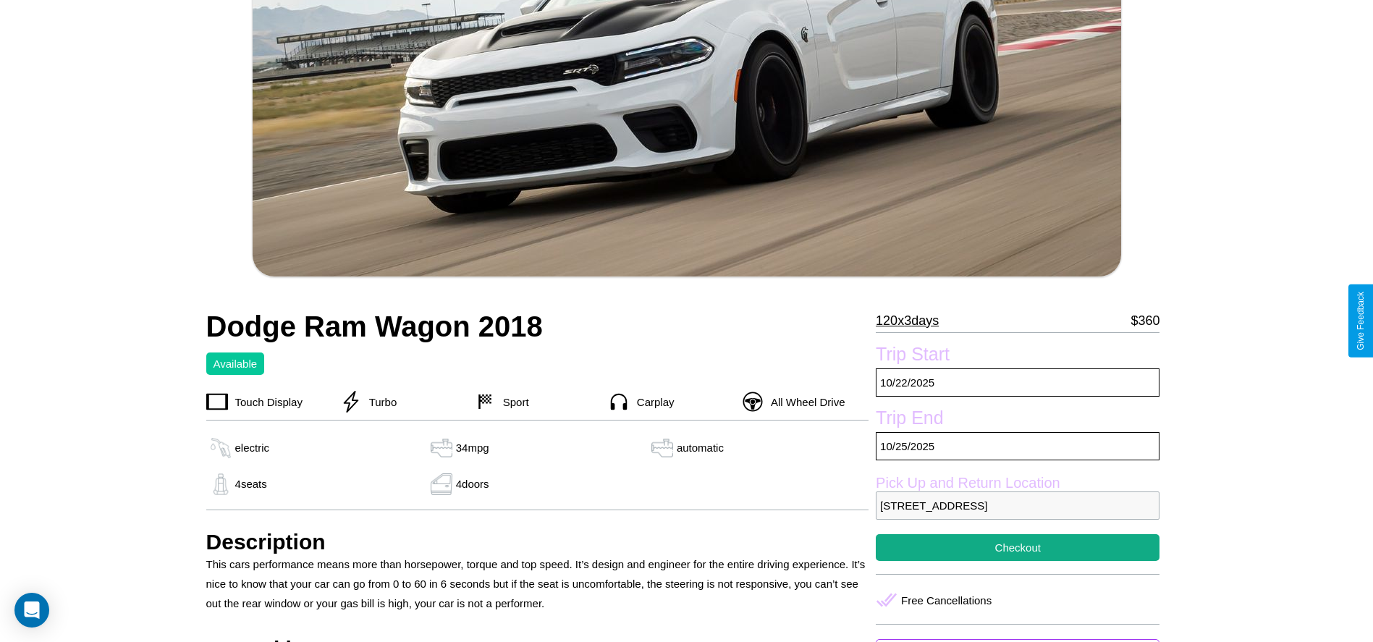
click at [912, 321] on p "120 x 3 days" at bounding box center [907, 320] width 63 height 23
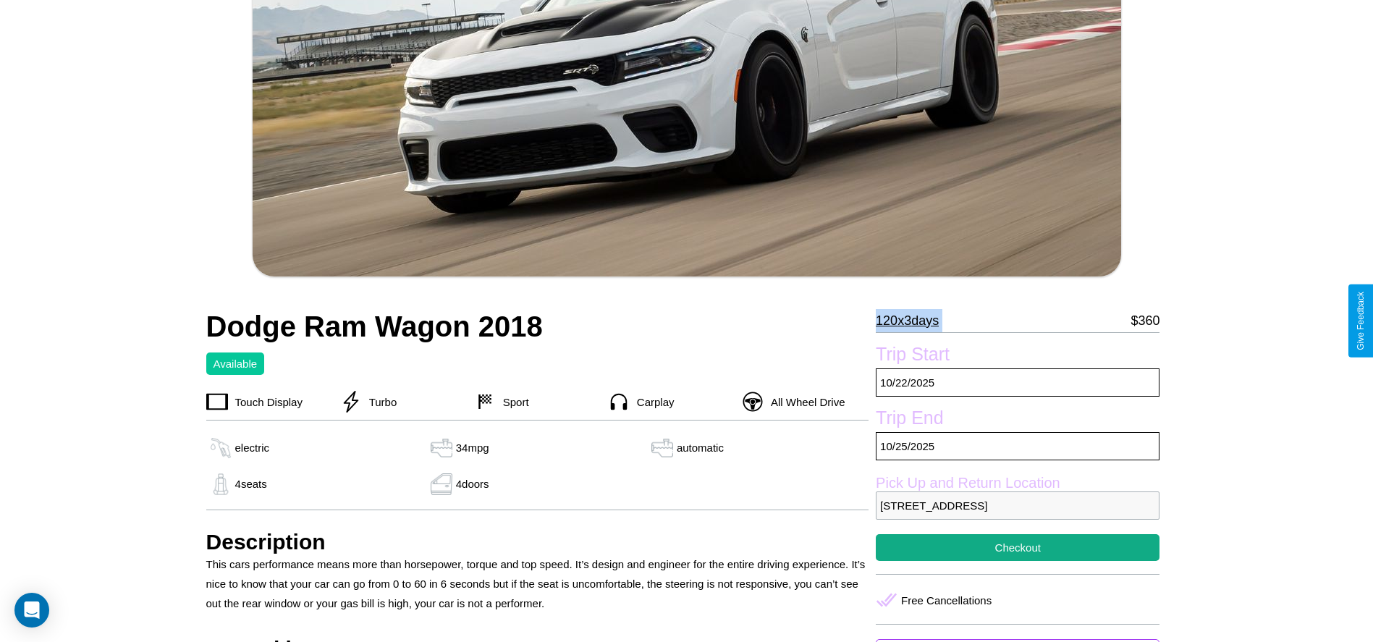
click at [912, 321] on p "120 x 3 days" at bounding box center [907, 320] width 63 height 23
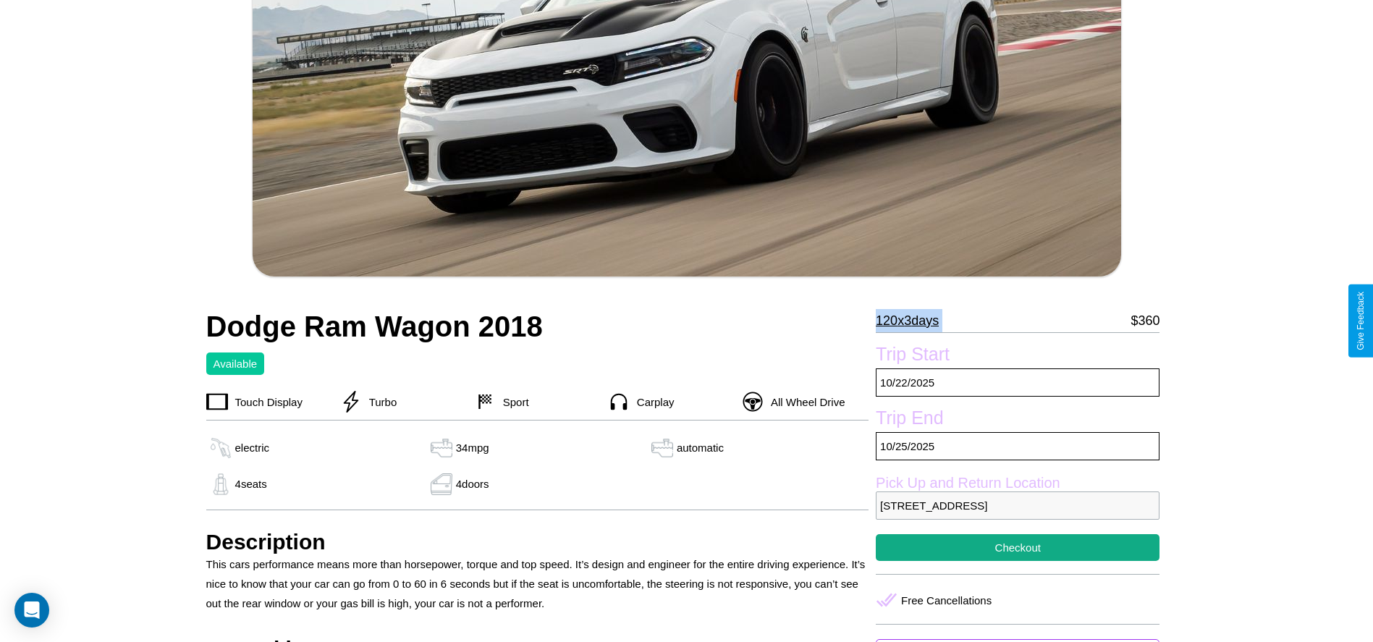
click at [912, 321] on p "120 x 3 days" at bounding box center [907, 320] width 63 height 23
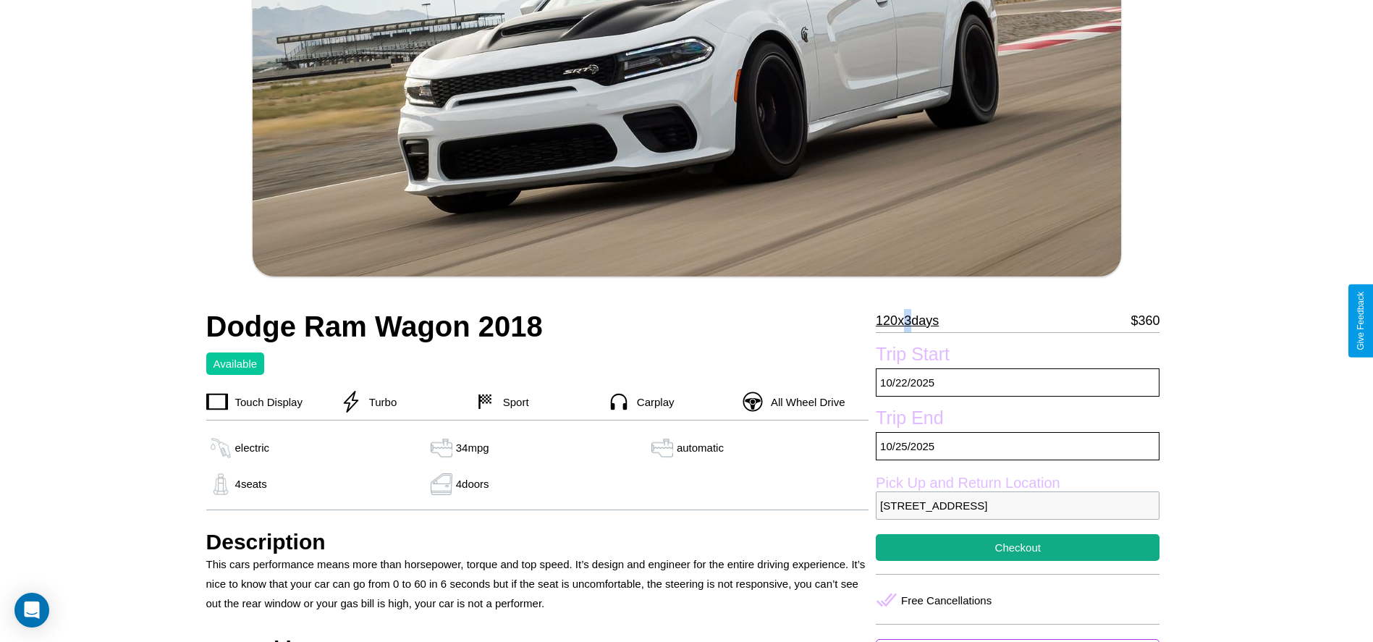
click at [912, 321] on p "120 x 3 days" at bounding box center [907, 320] width 63 height 23
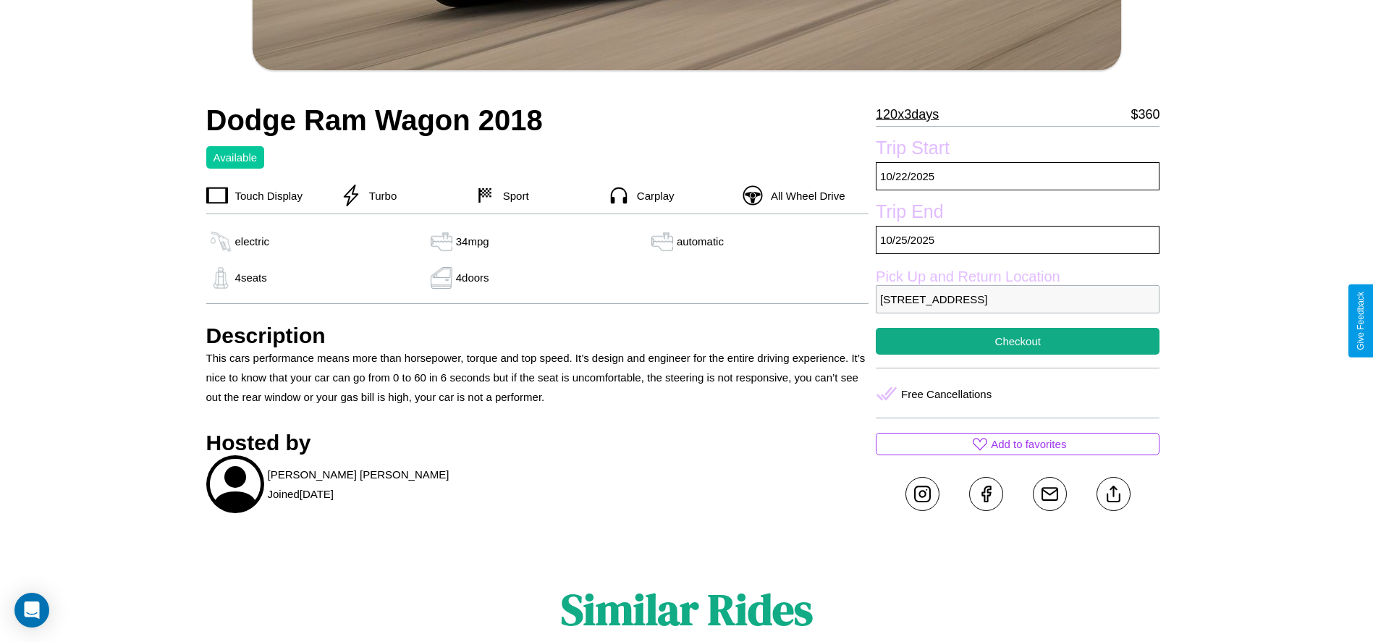
scroll to position [462, 0]
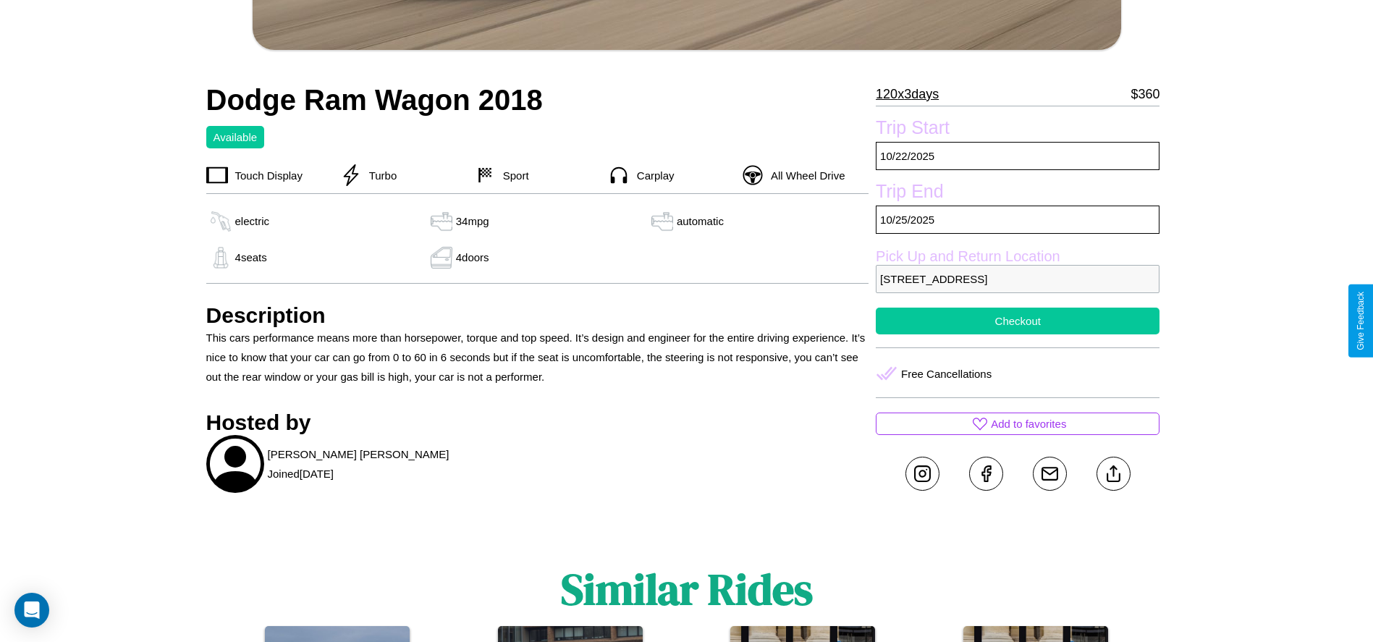
click at [1017, 321] on button "Checkout" at bounding box center [1018, 321] width 284 height 27
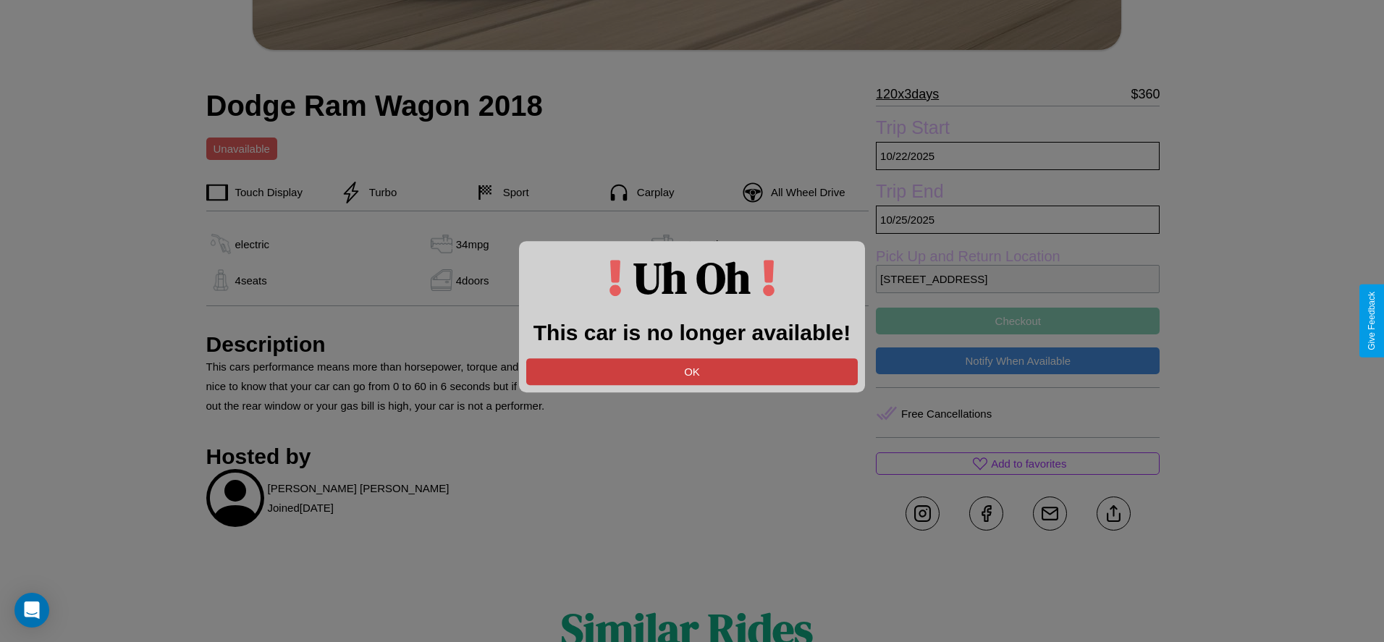
click at [692, 371] on button "OK" at bounding box center [691, 371] width 331 height 27
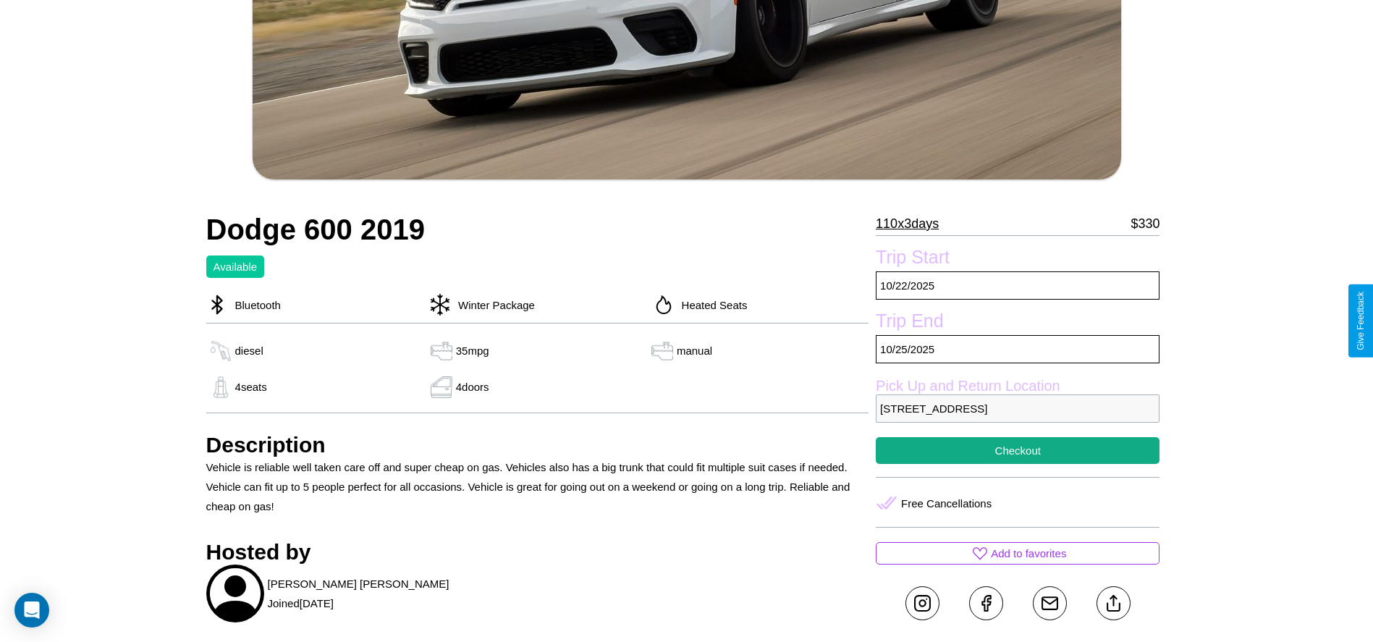
scroll to position [462, 0]
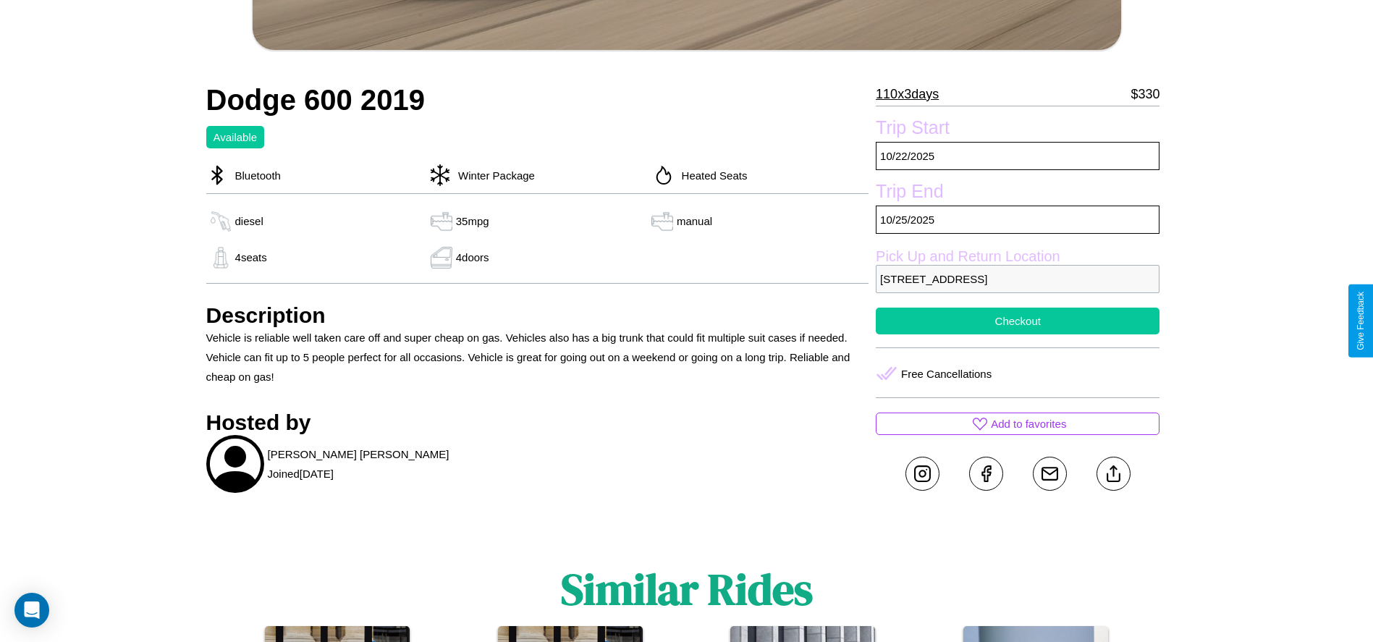
click at [1017, 321] on button "Checkout" at bounding box center [1018, 321] width 284 height 27
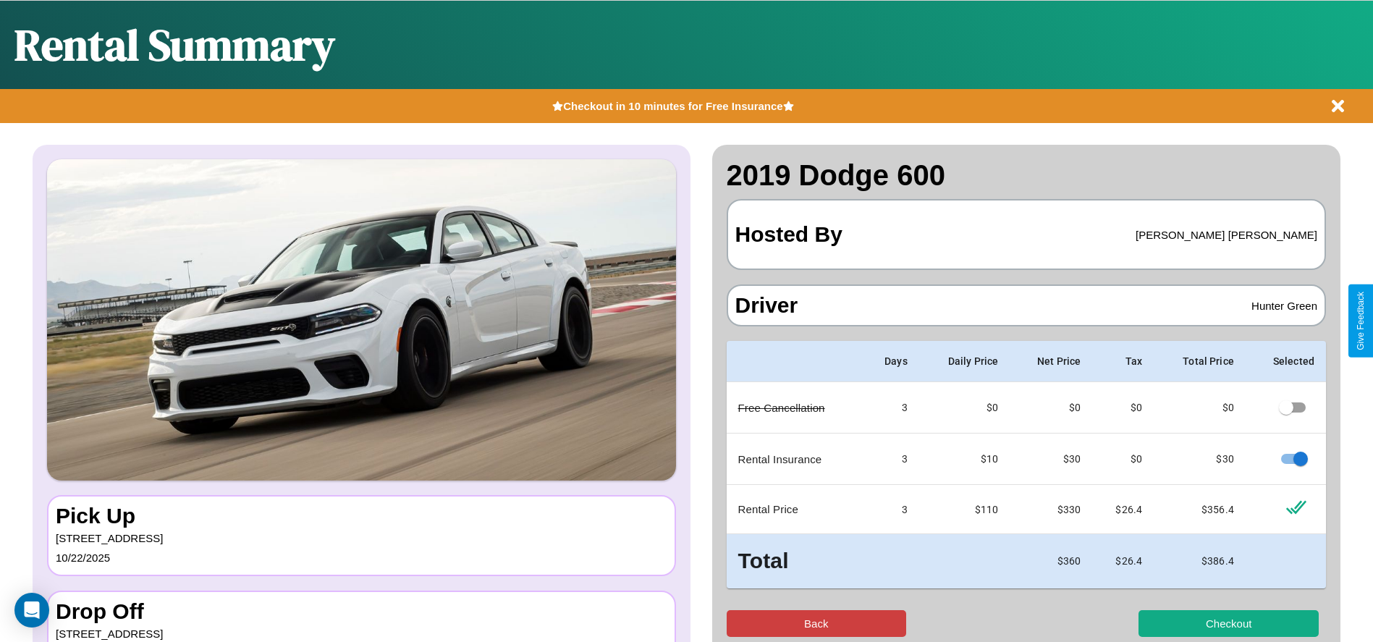
click at [816, 623] on button "Back" at bounding box center [817, 623] width 180 height 27
